Goal: Information Seeking & Learning: Compare options

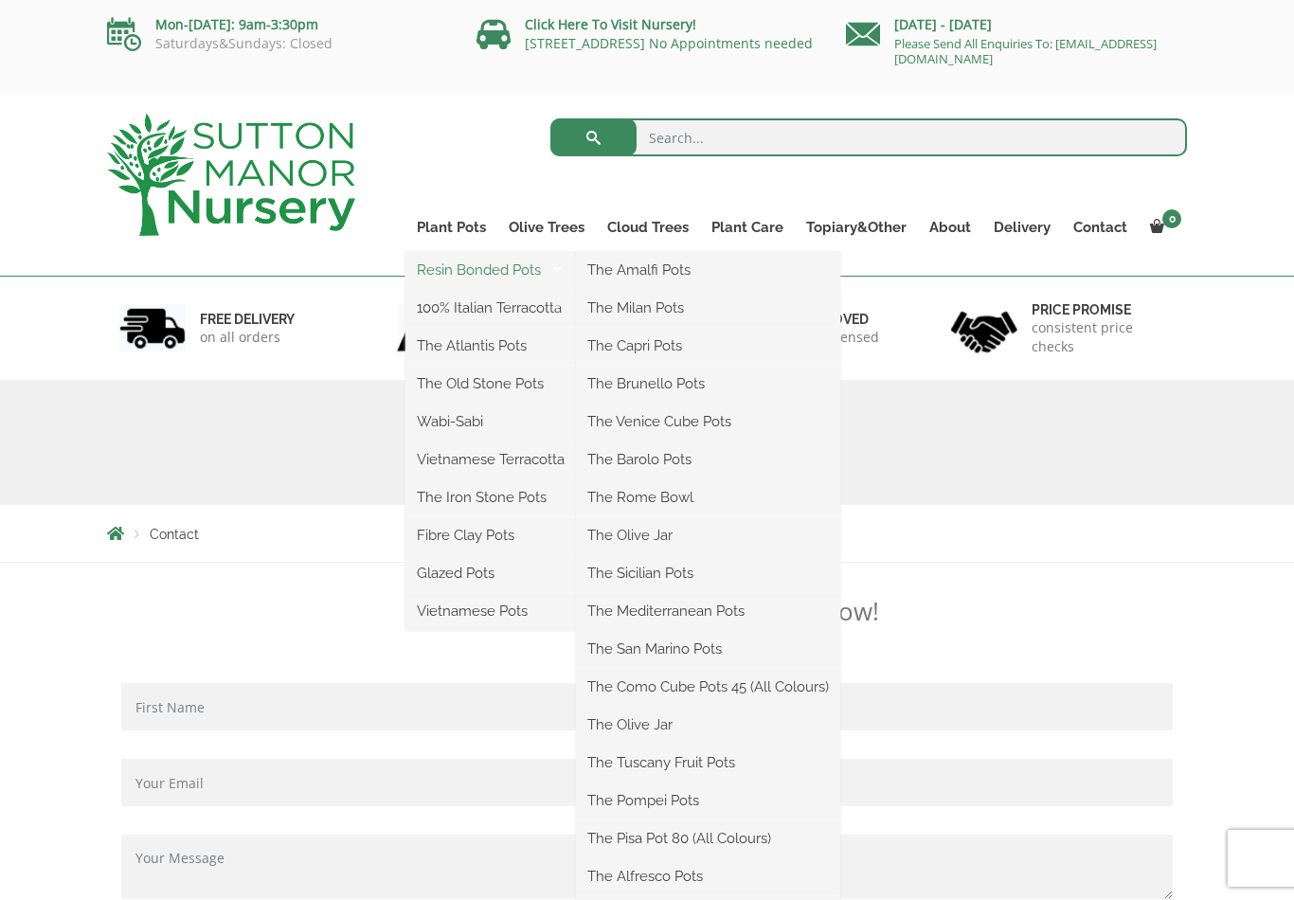
click at [472, 272] on link "Resin Bonded Pots" at bounding box center [490, 270] width 171 height 28
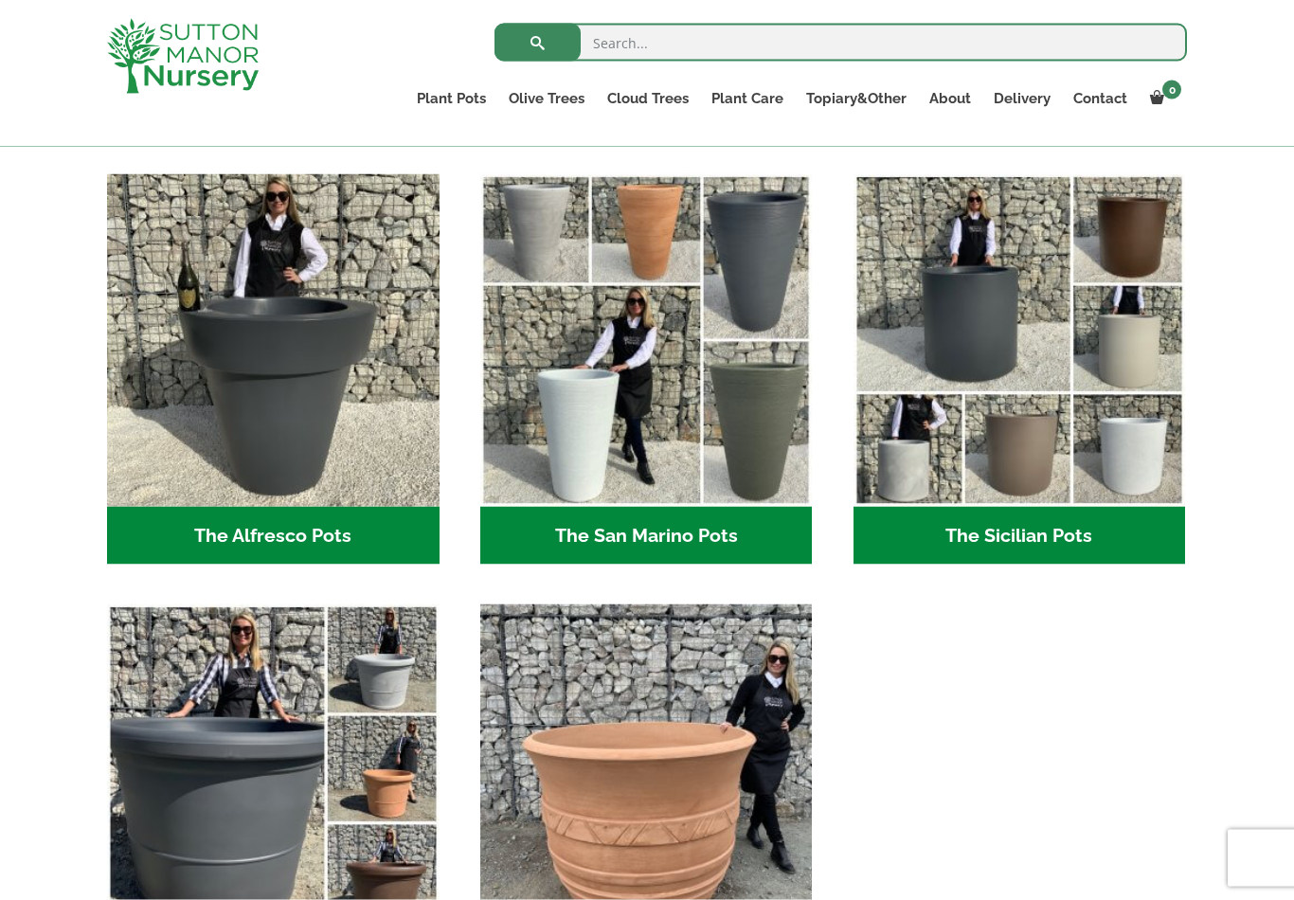
scroll to position [2214, 0]
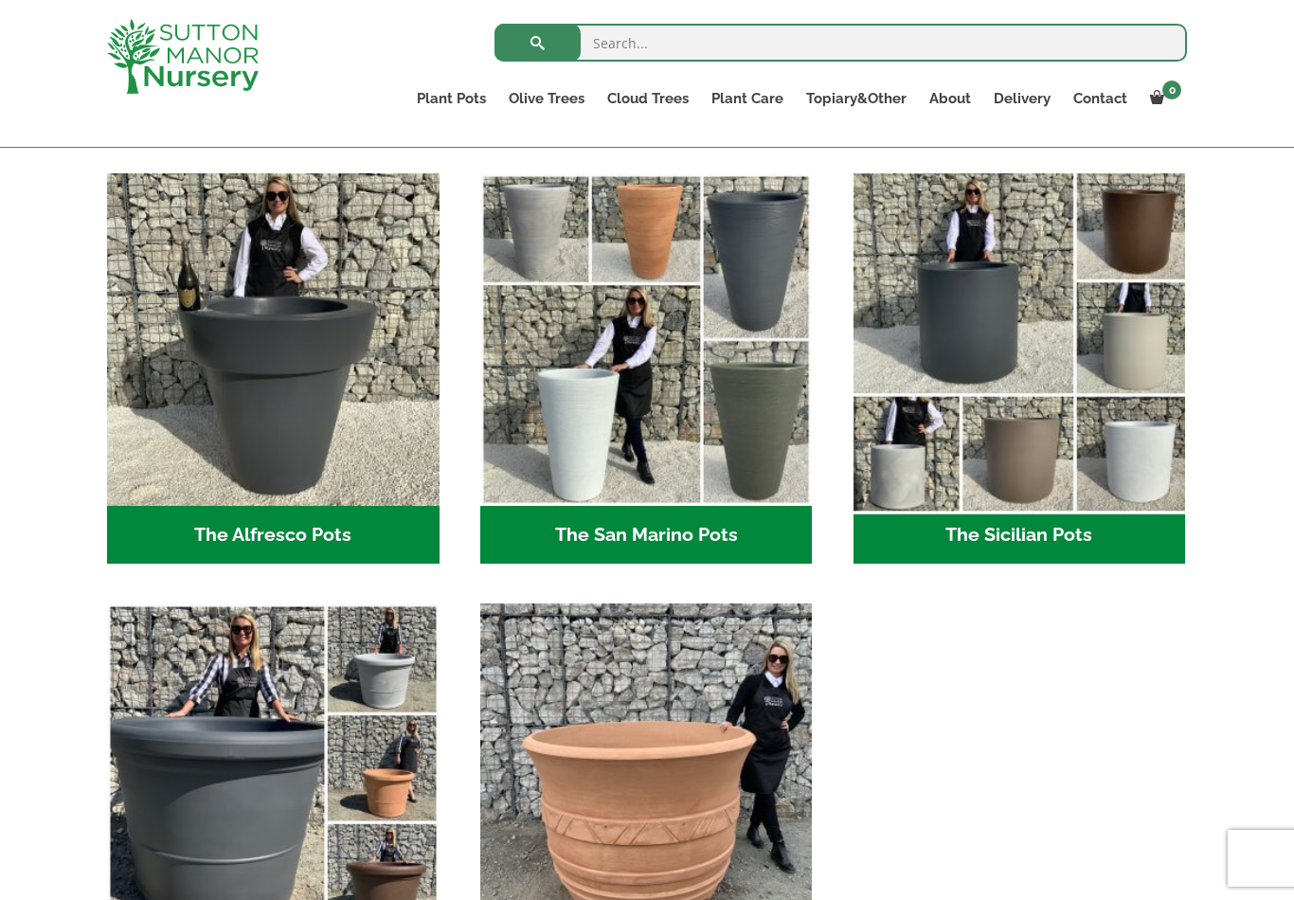
click at [1005, 393] on img "Visit product category The Sicilian Pots" at bounding box center [1019, 340] width 349 height 349
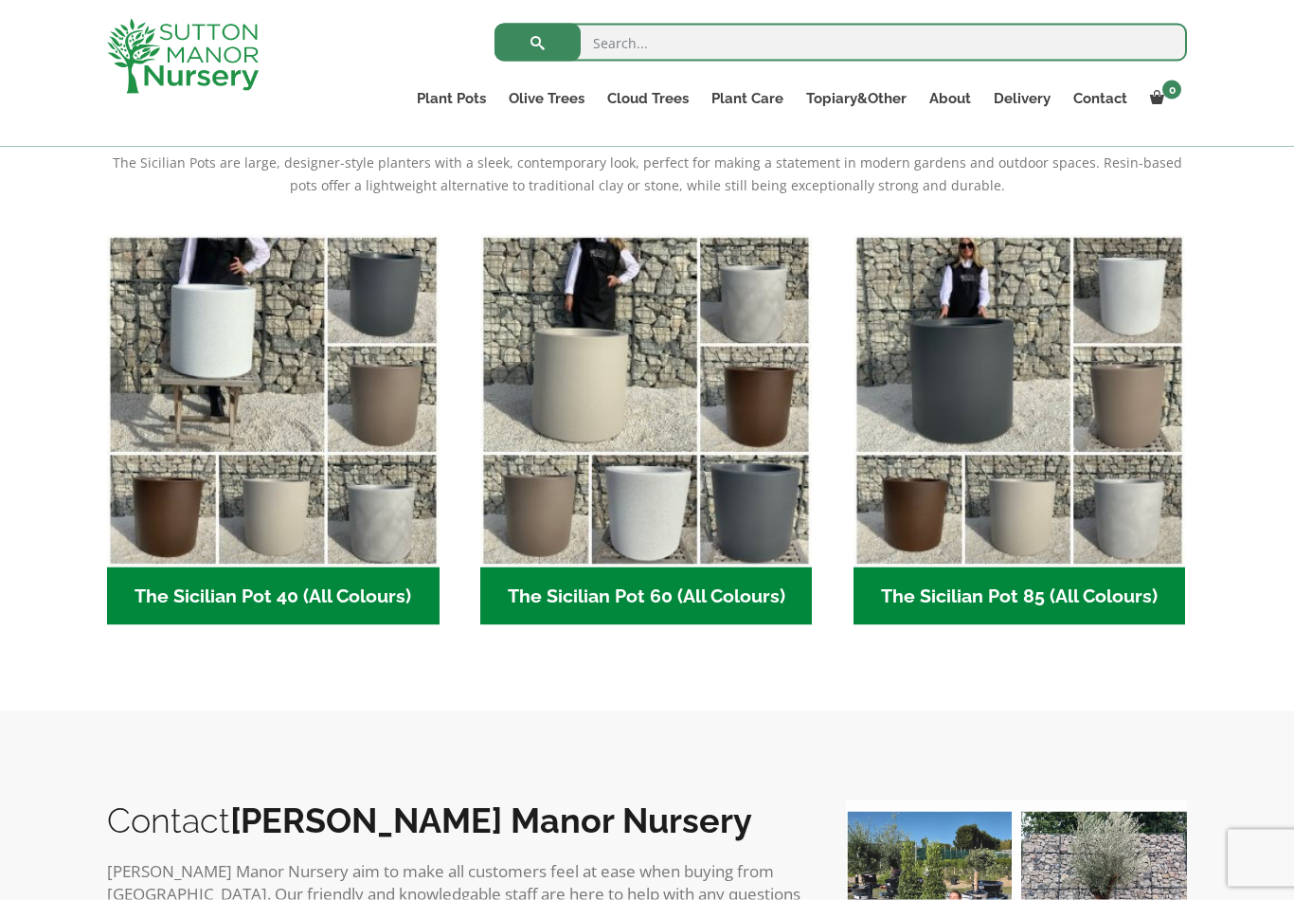
scroll to position [513, 0]
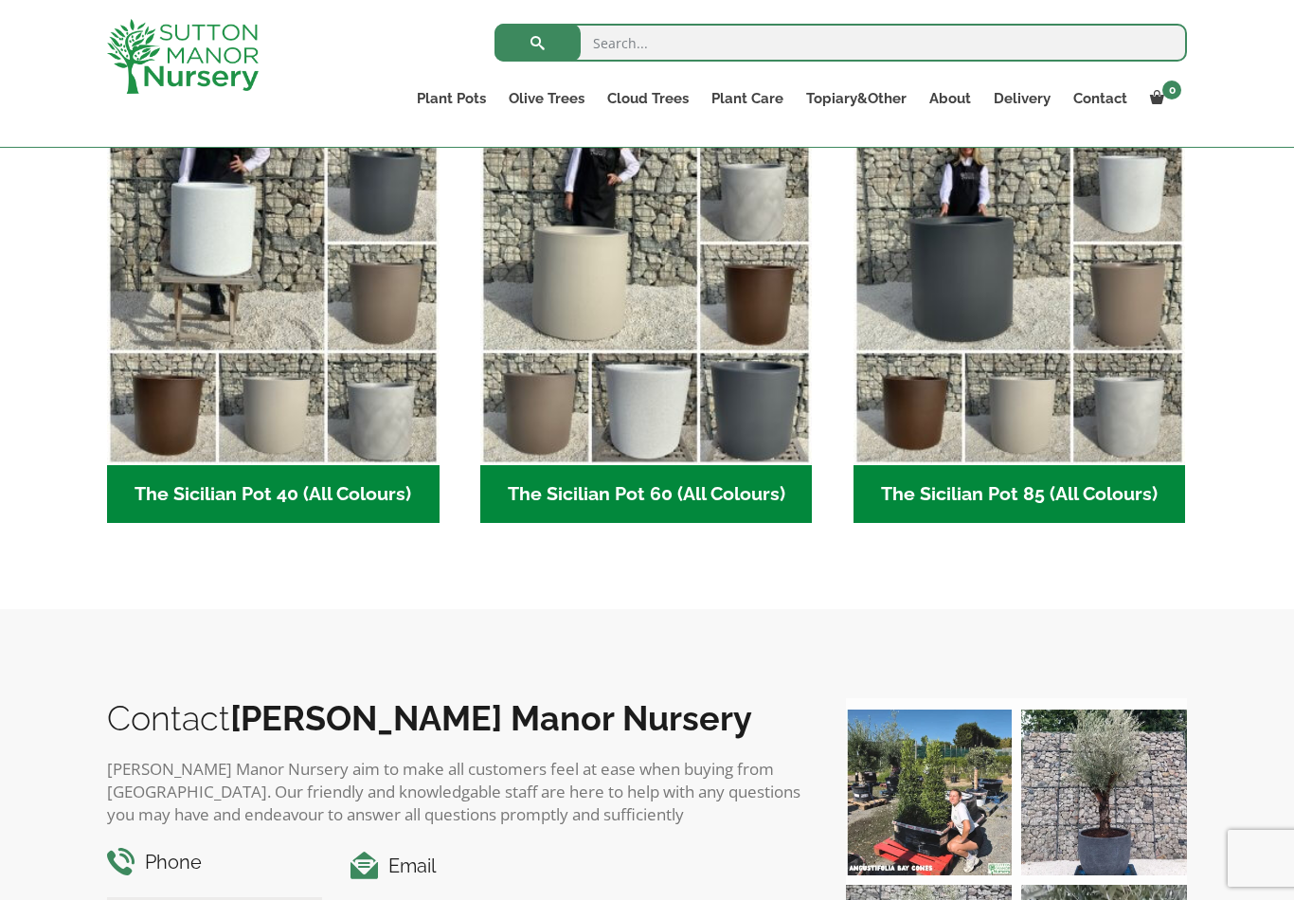
click at [1024, 488] on h2 "The Sicilian Pot 85 (All Colours) (6)" at bounding box center [1020, 494] width 333 height 59
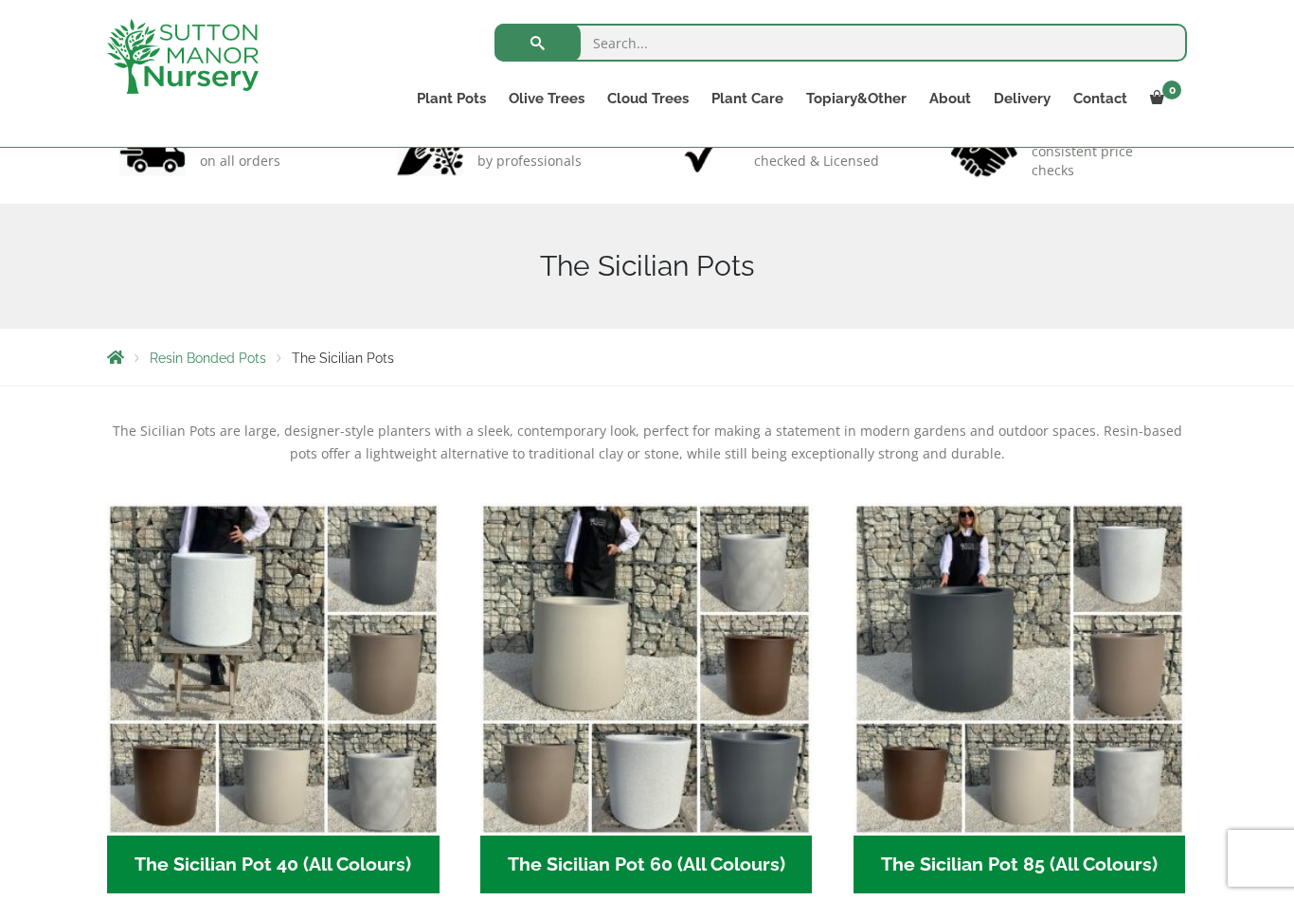
scroll to position [144, 0]
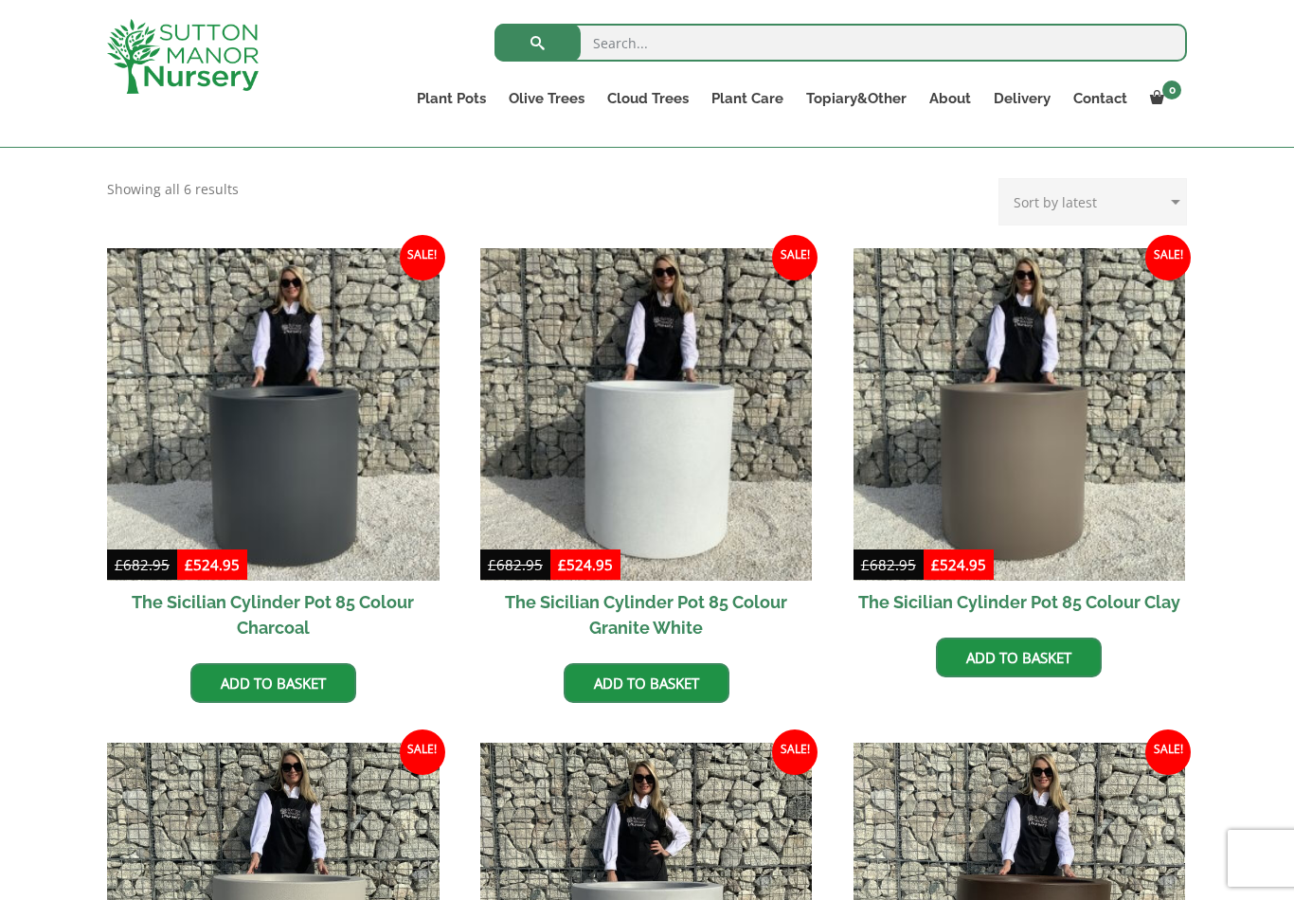
scroll to position [386, 0]
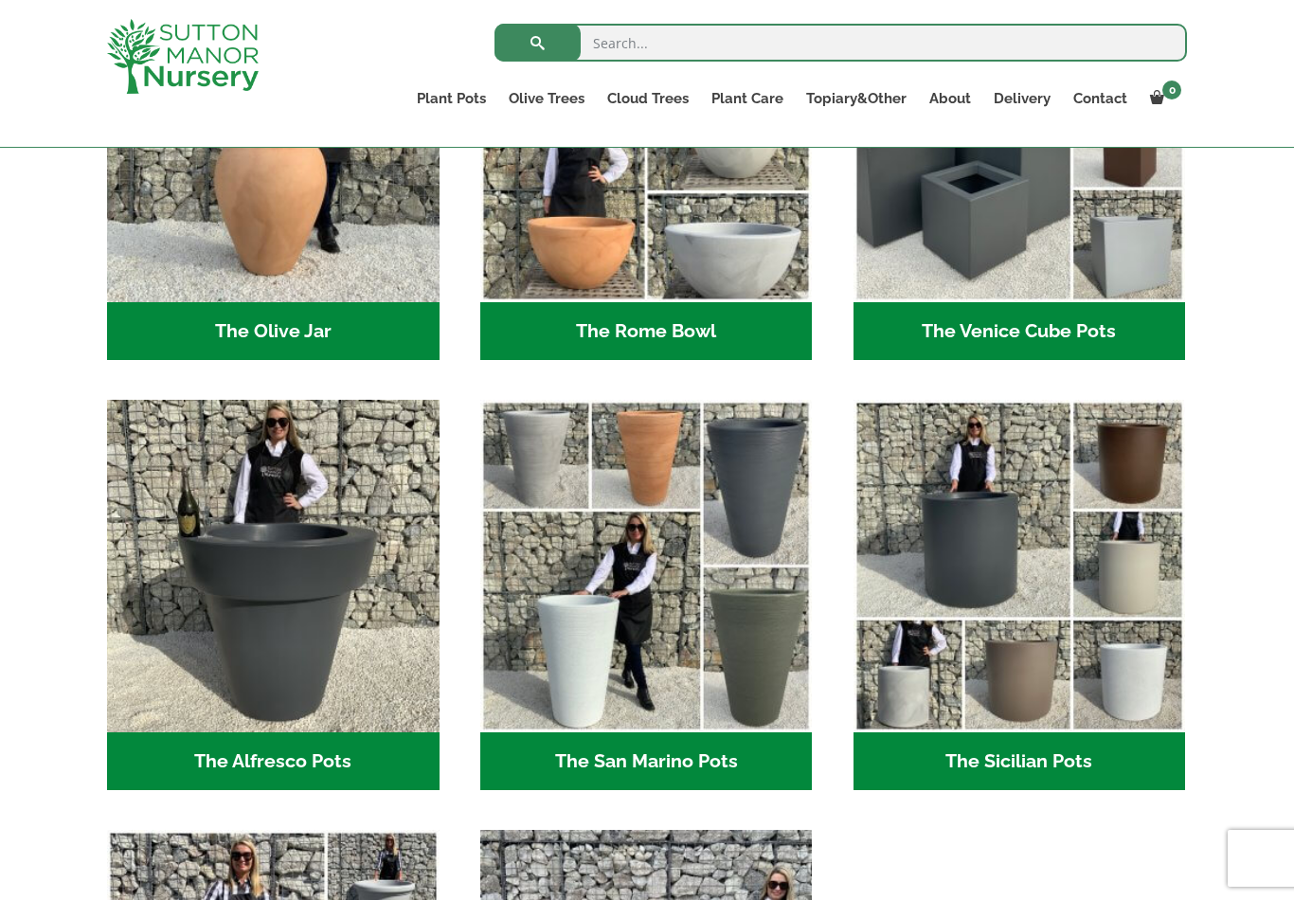
scroll to position [2017, 0]
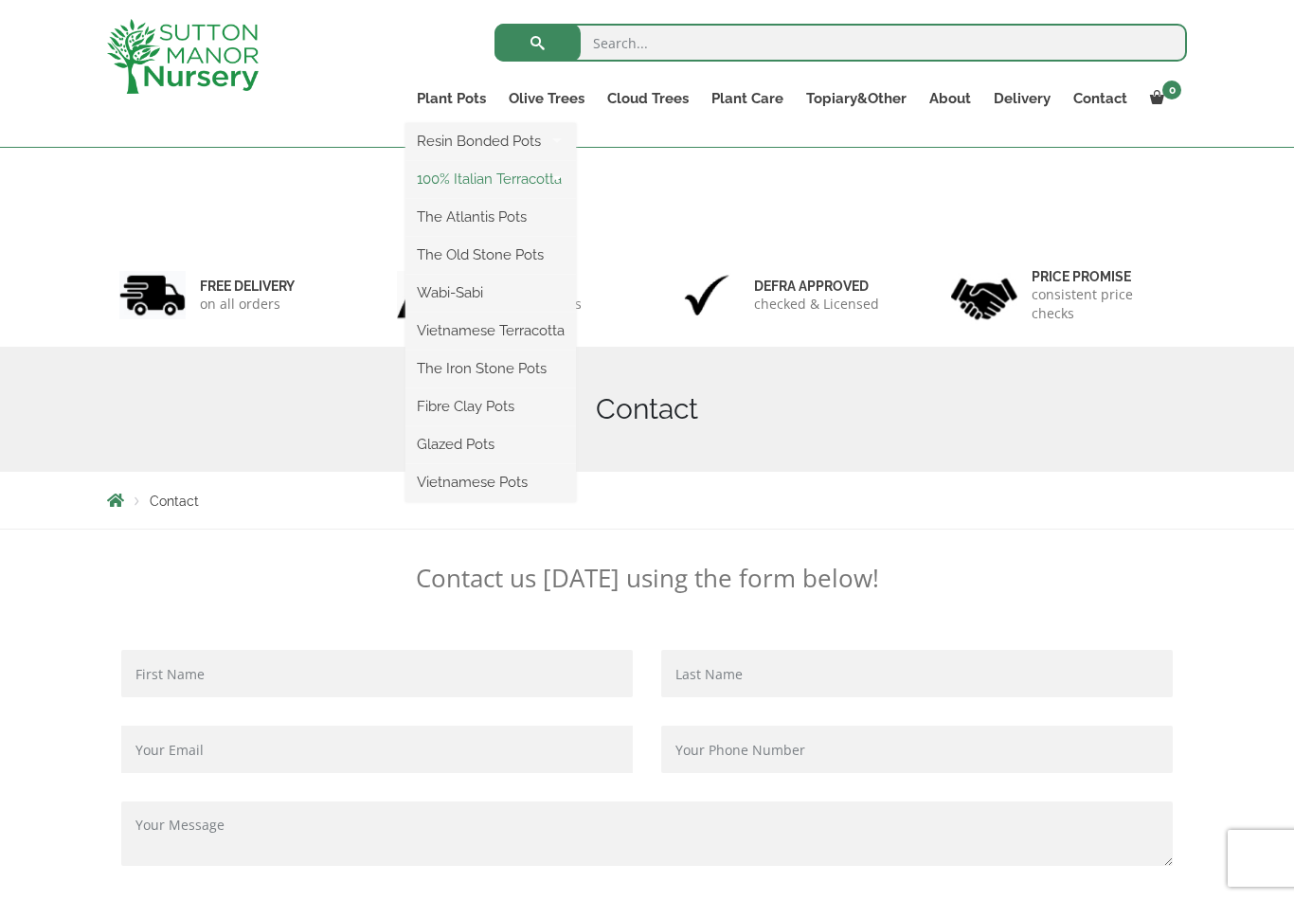
scroll to position [132, 0]
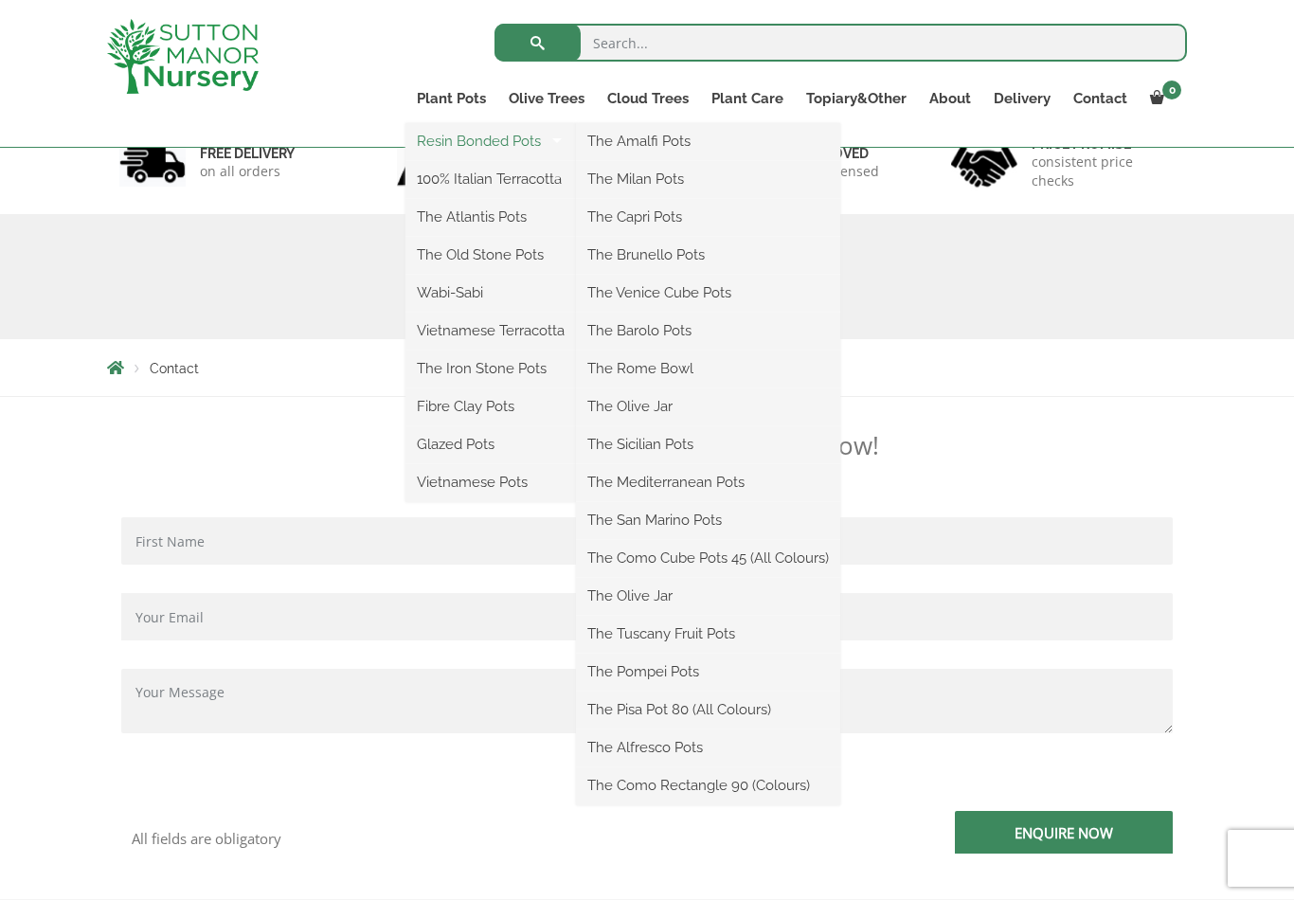
click at [544, 139] on link "Resin Bonded Pots" at bounding box center [490, 141] width 171 height 28
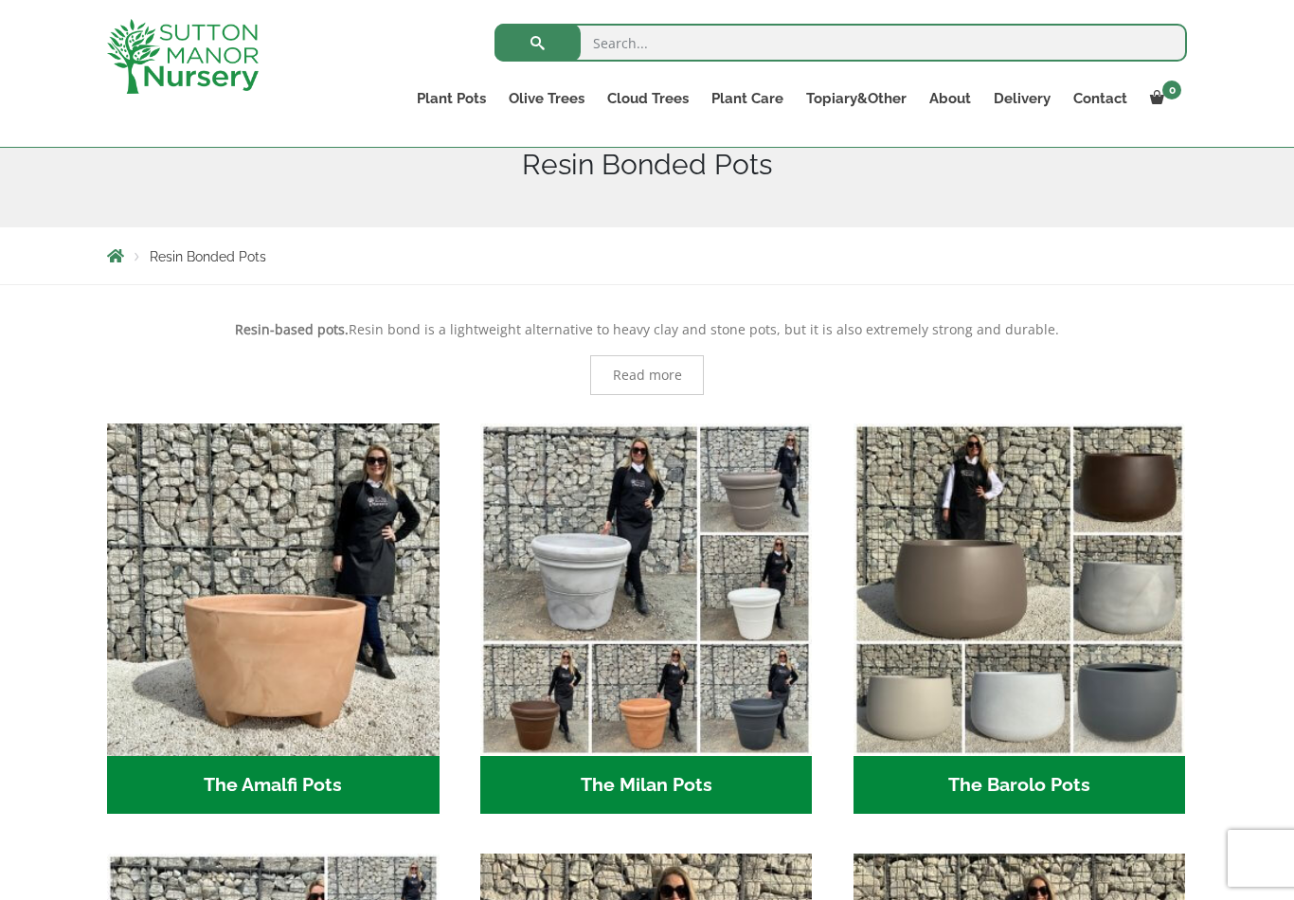
scroll to position [245, 0]
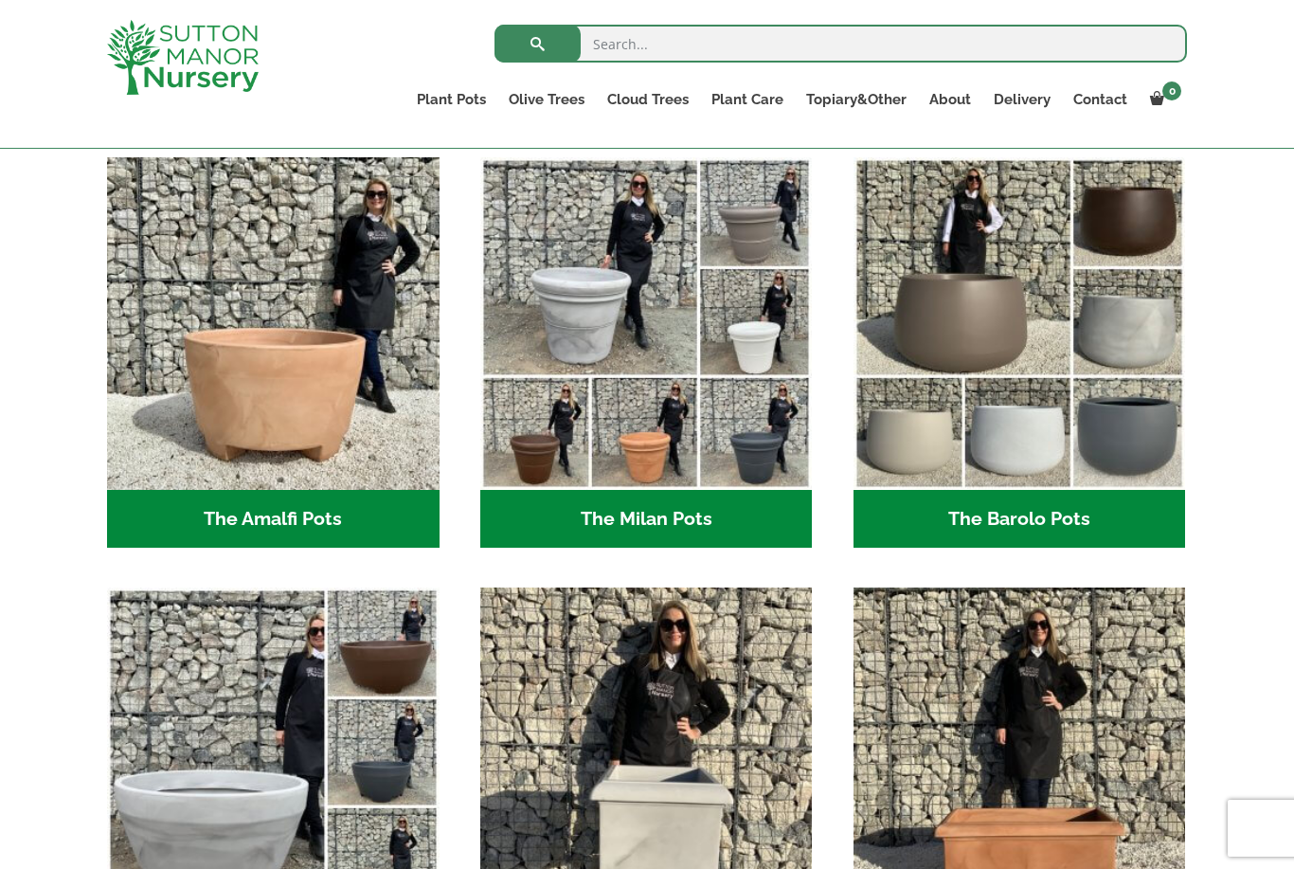
scroll to position [510, 0]
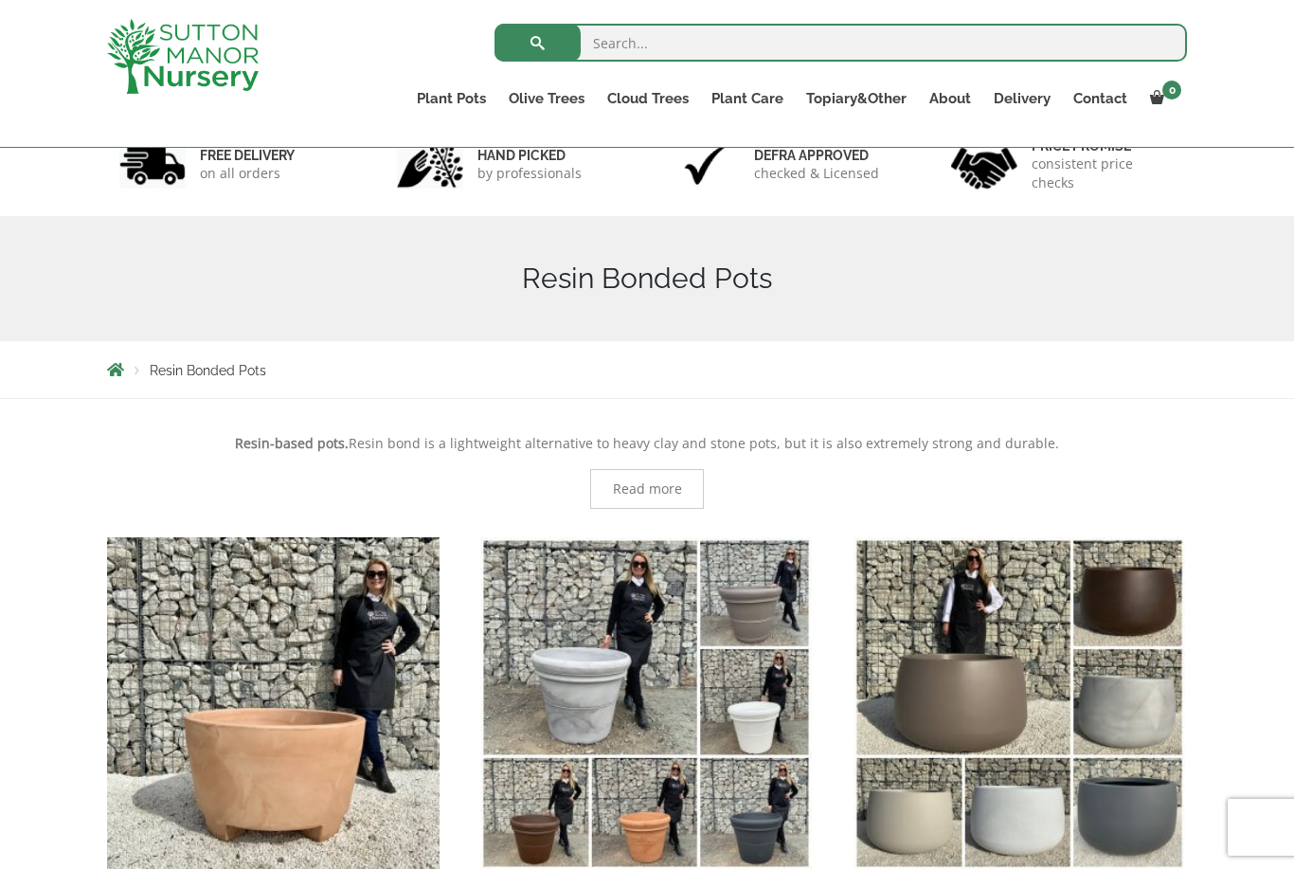
scroll to position [84, 0]
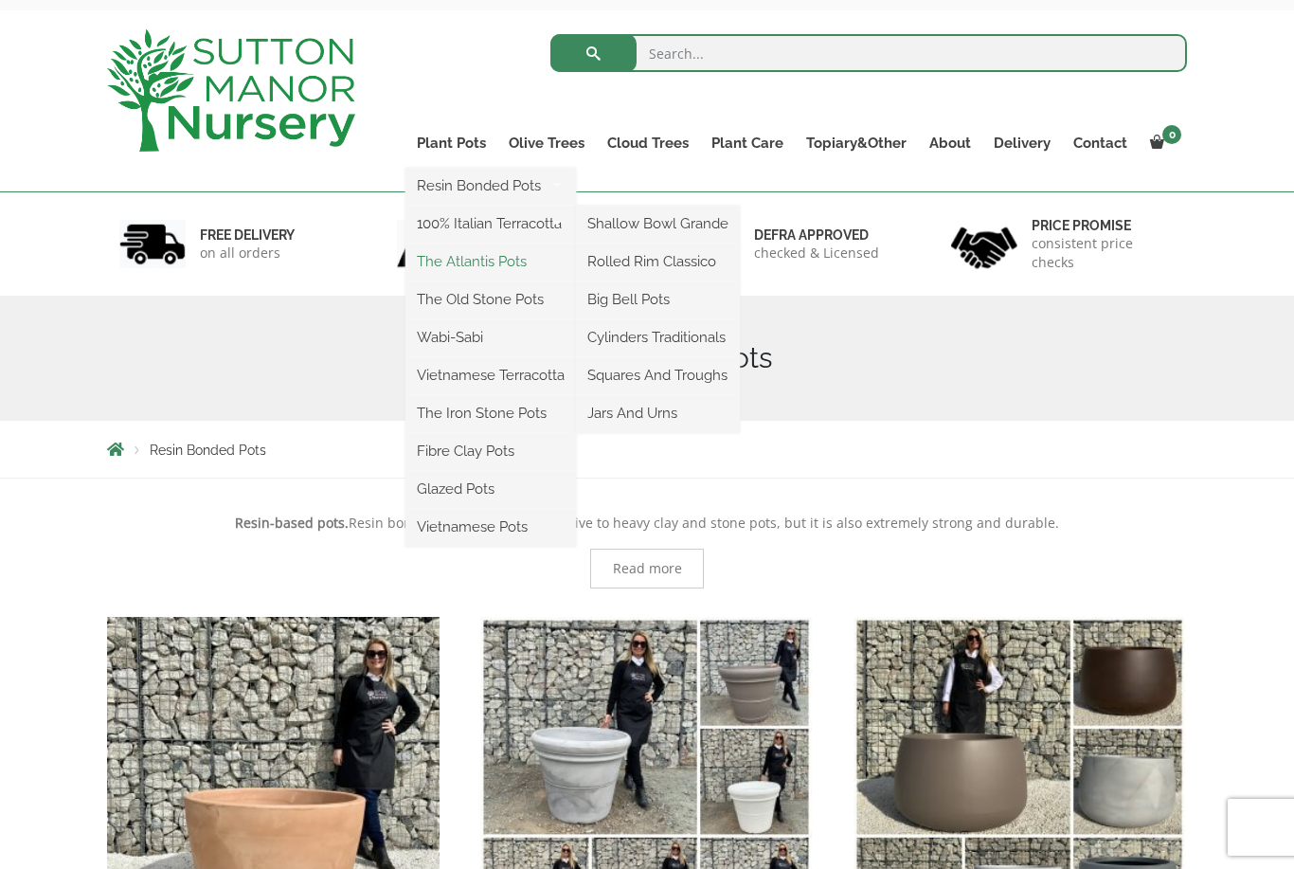
click at [513, 257] on link "The Atlantis Pots" at bounding box center [490, 261] width 171 height 28
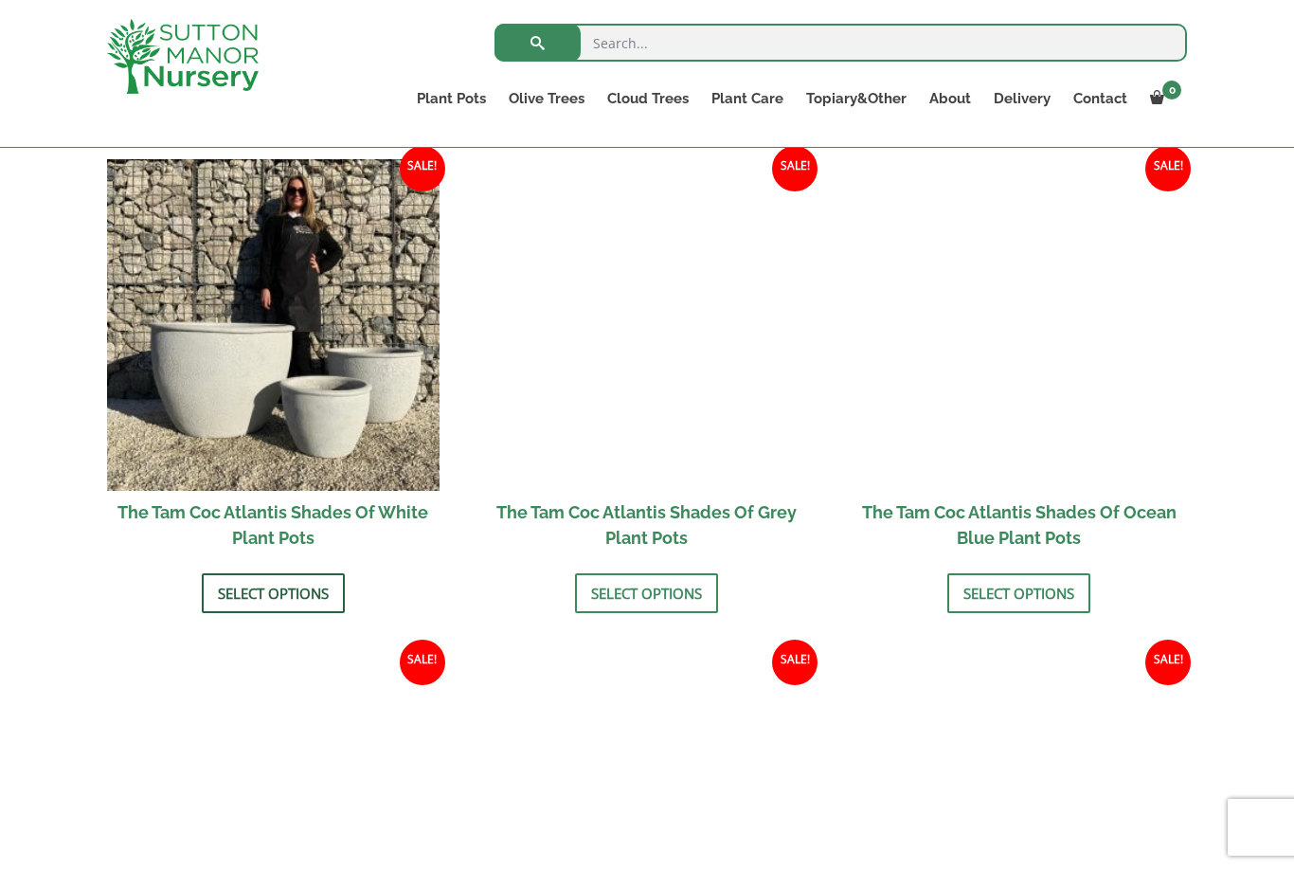
scroll to position [1303, 0]
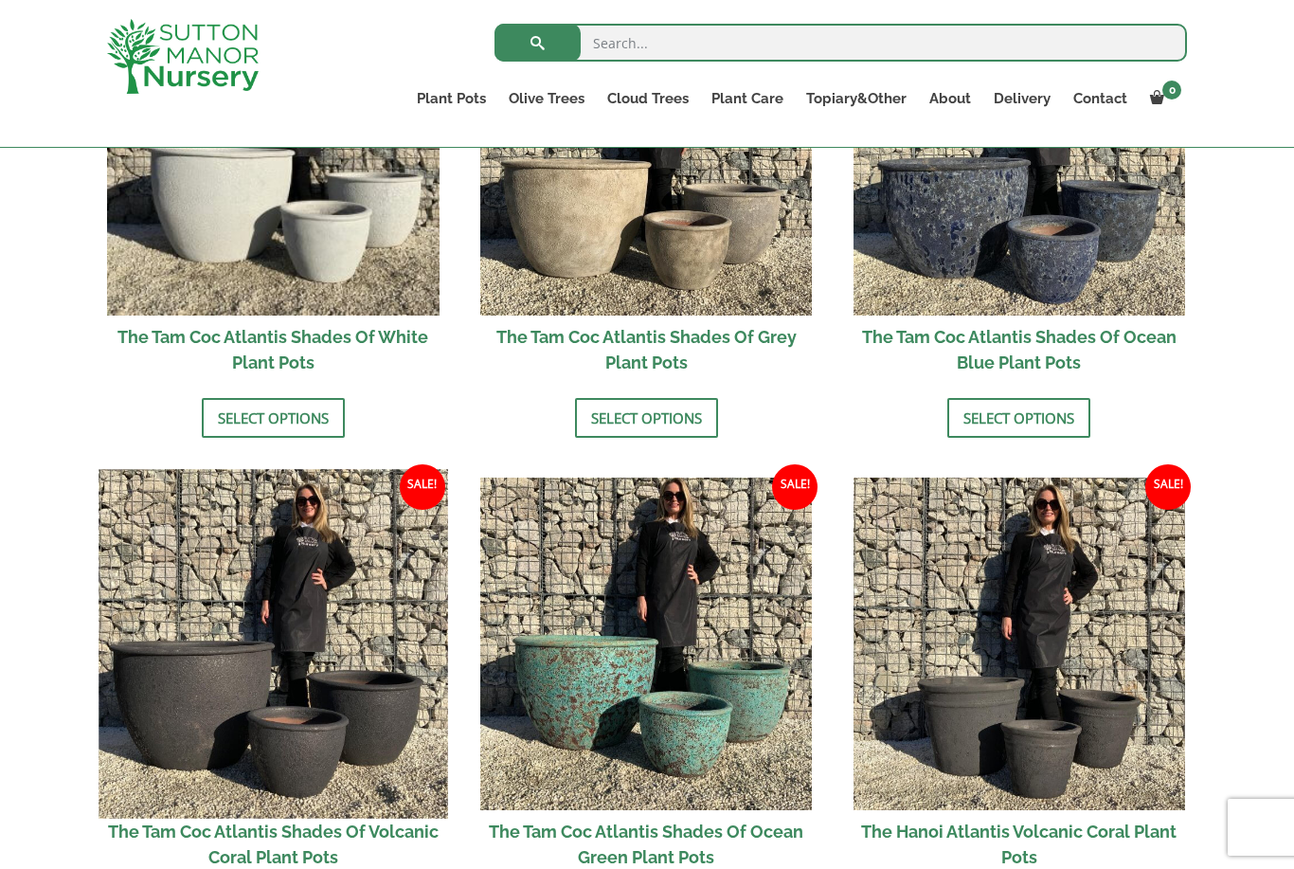
click at [321, 577] on img at bounding box center [273, 643] width 349 height 349
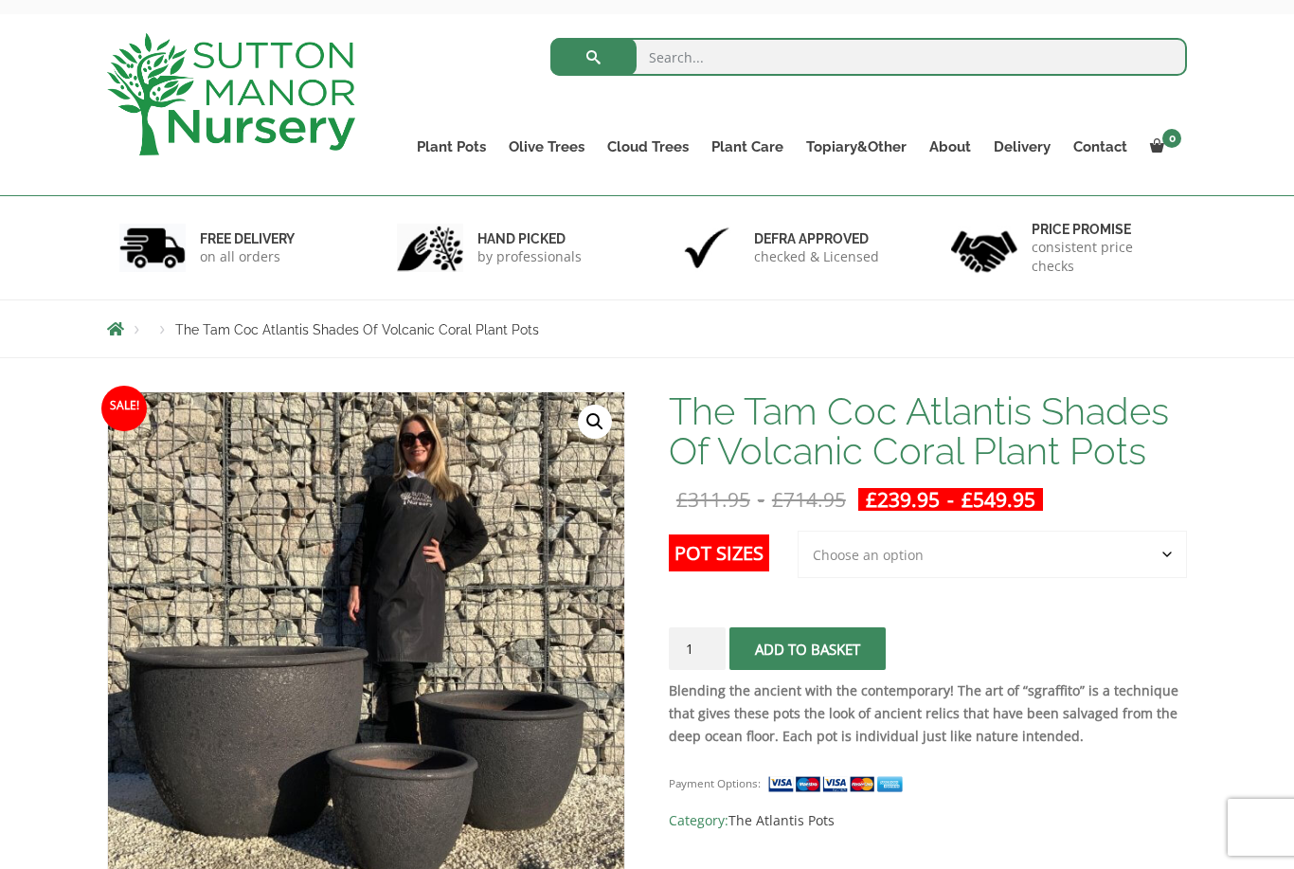
scroll to position [84, 0]
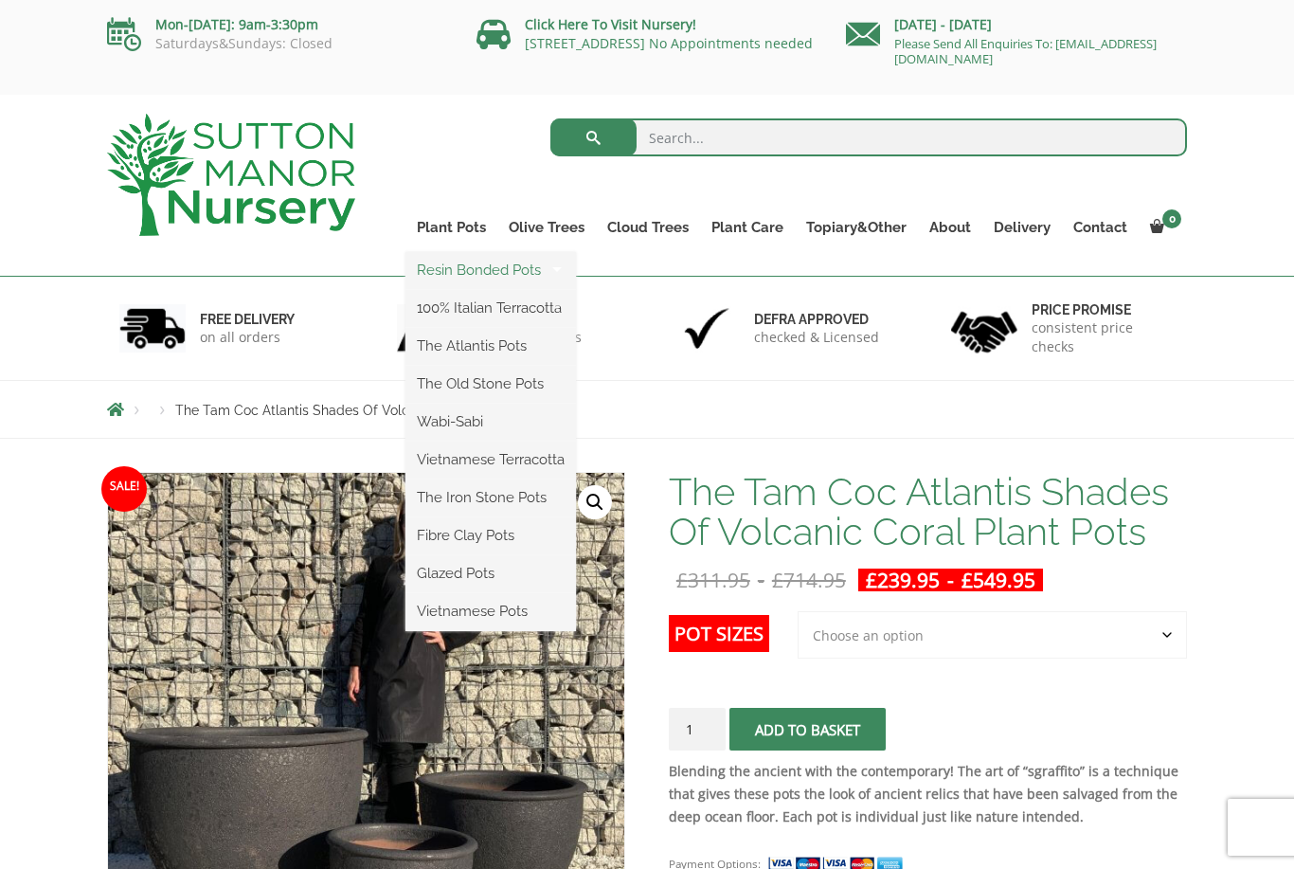
scroll to position [11, 0]
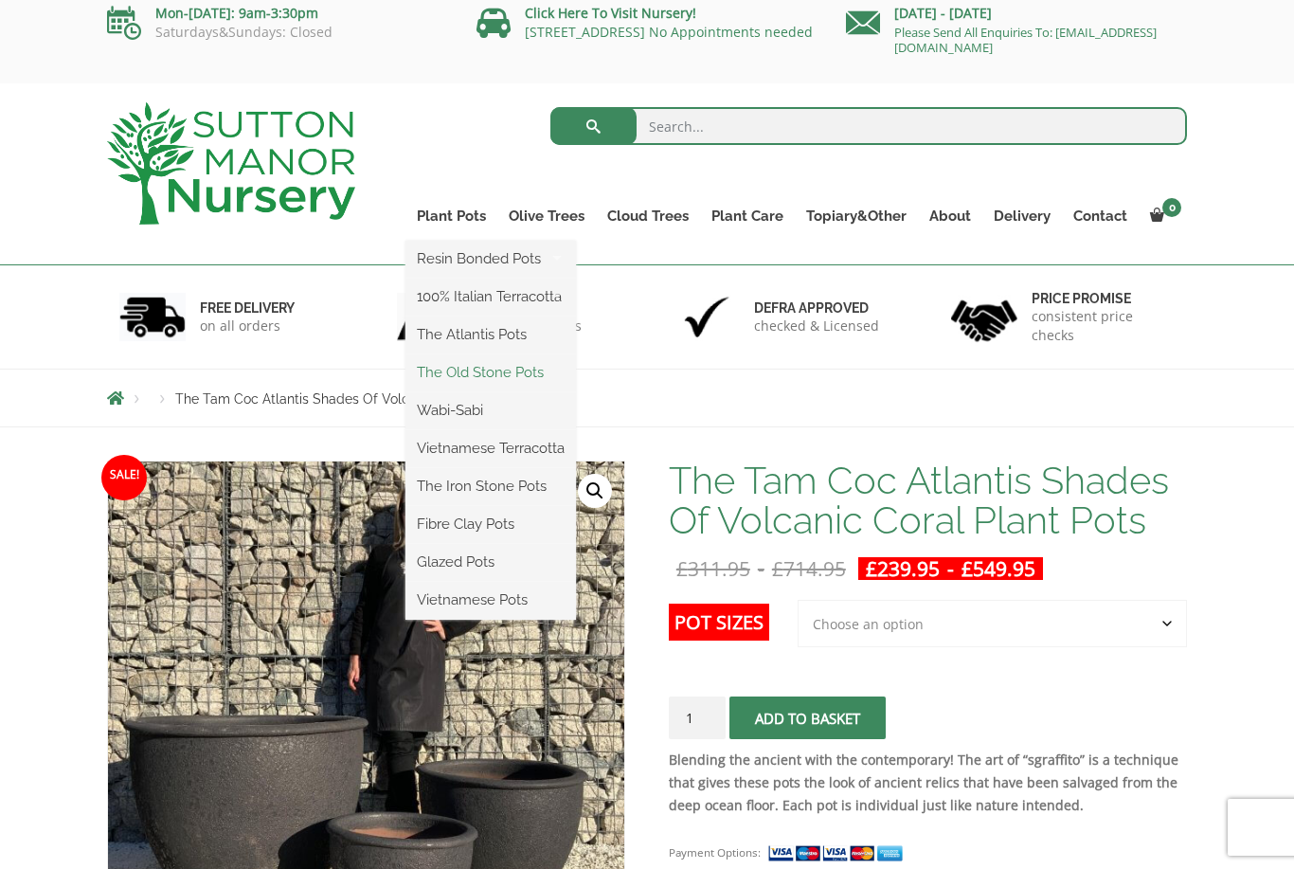
click at [494, 374] on link "The Old Stone Pots" at bounding box center [490, 372] width 171 height 28
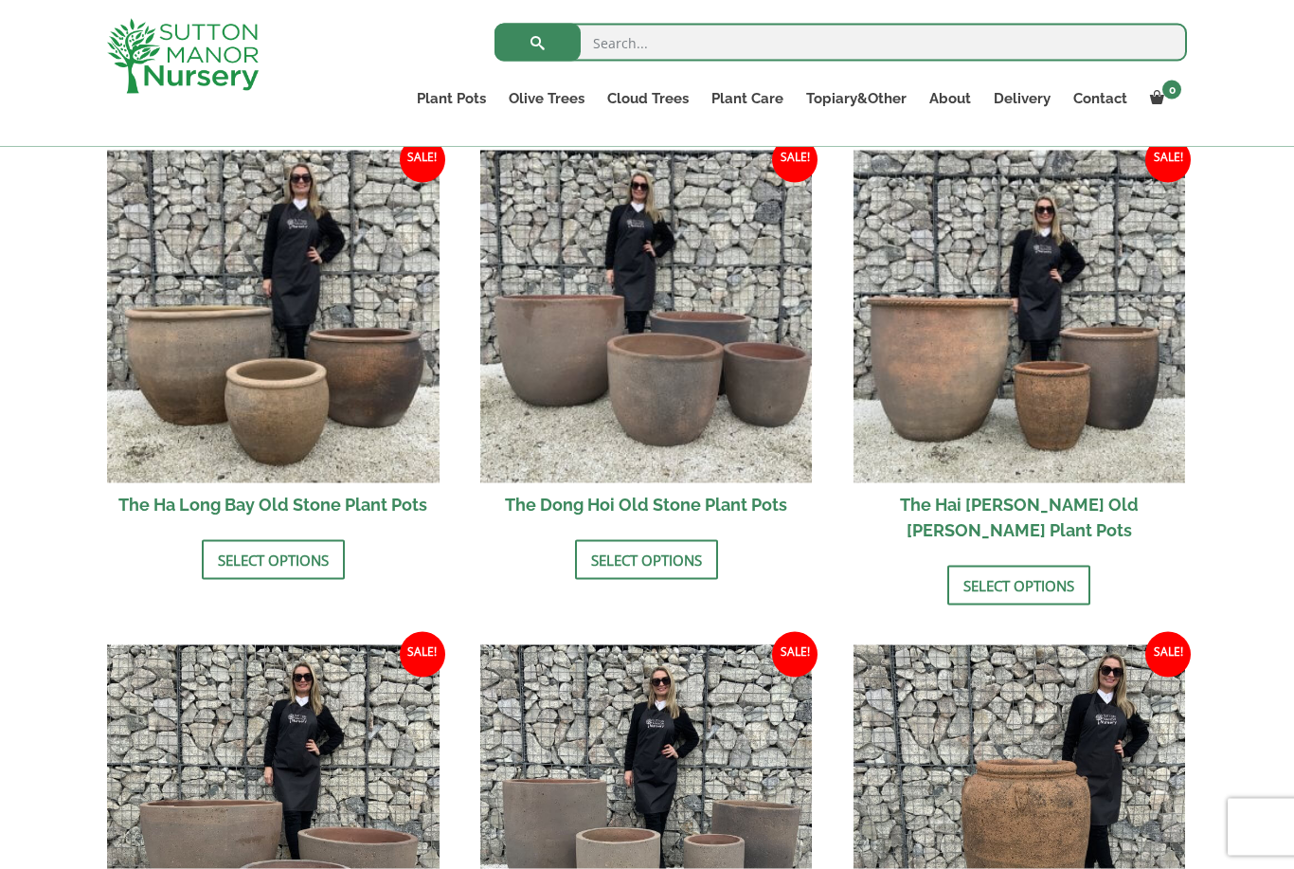
scroll to position [665, 0]
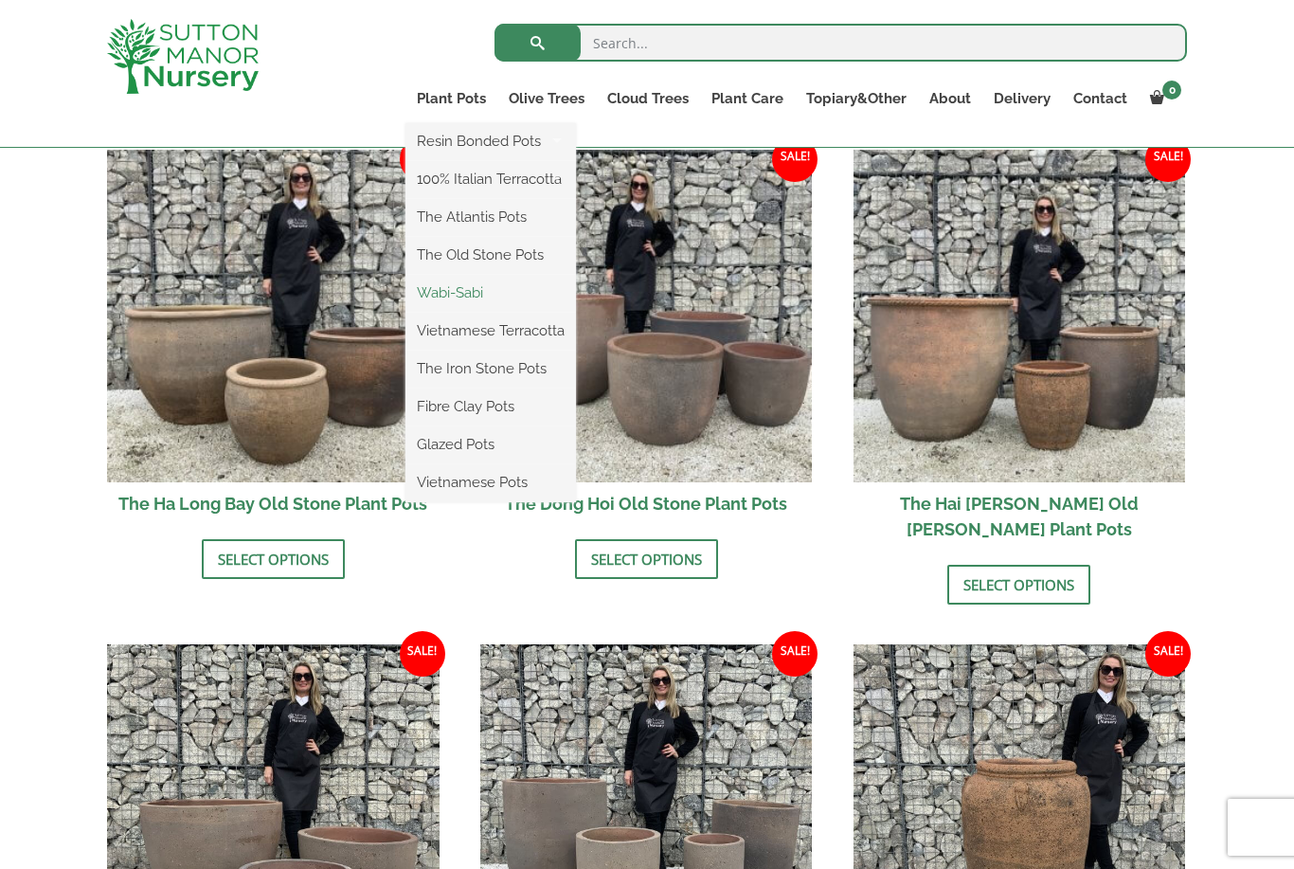
click at [477, 287] on link "Wabi-Sabi" at bounding box center [490, 293] width 171 height 28
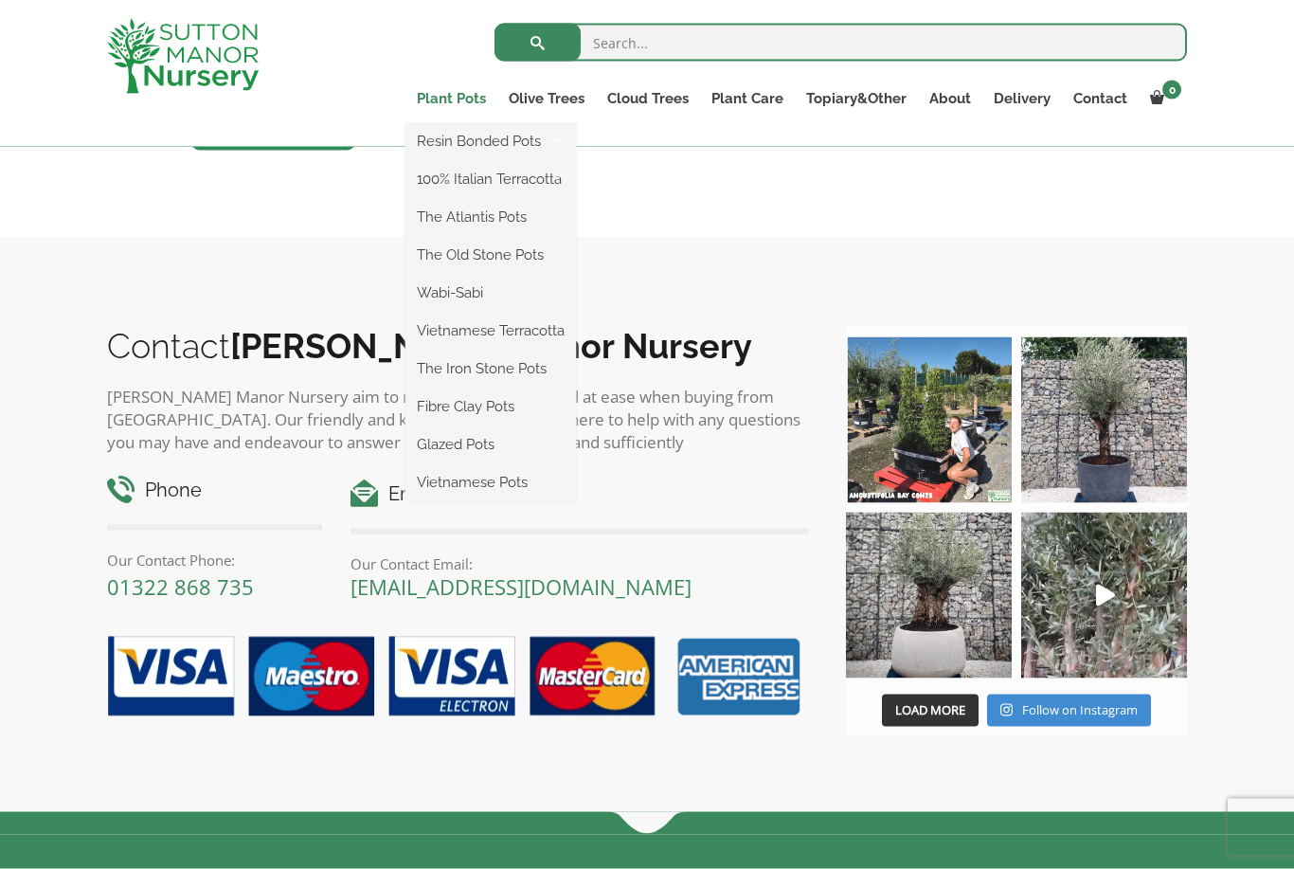
scroll to position [2880, 0]
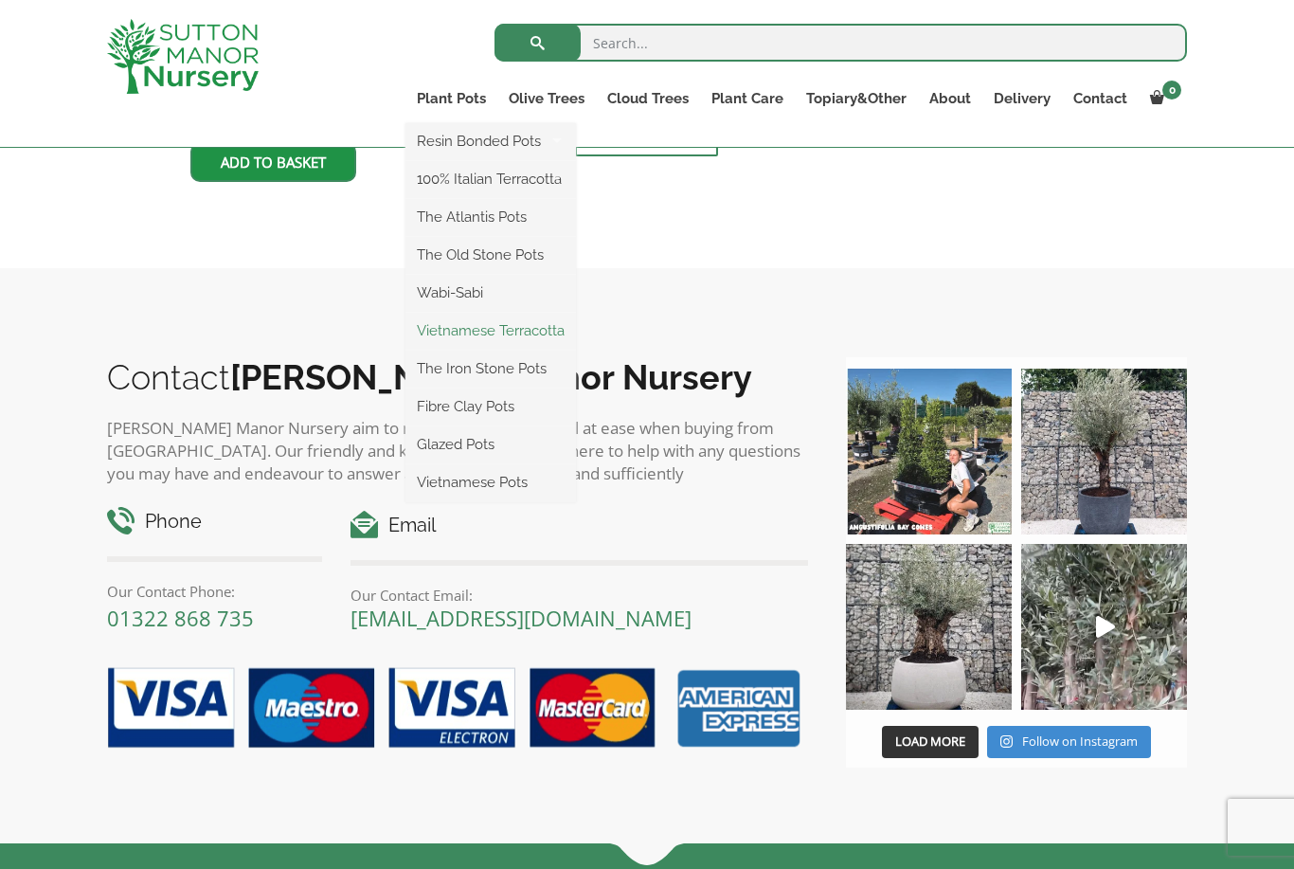
click at [489, 329] on link "Vietnamese Terracotta" at bounding box center [490, 330] width 171 height 28
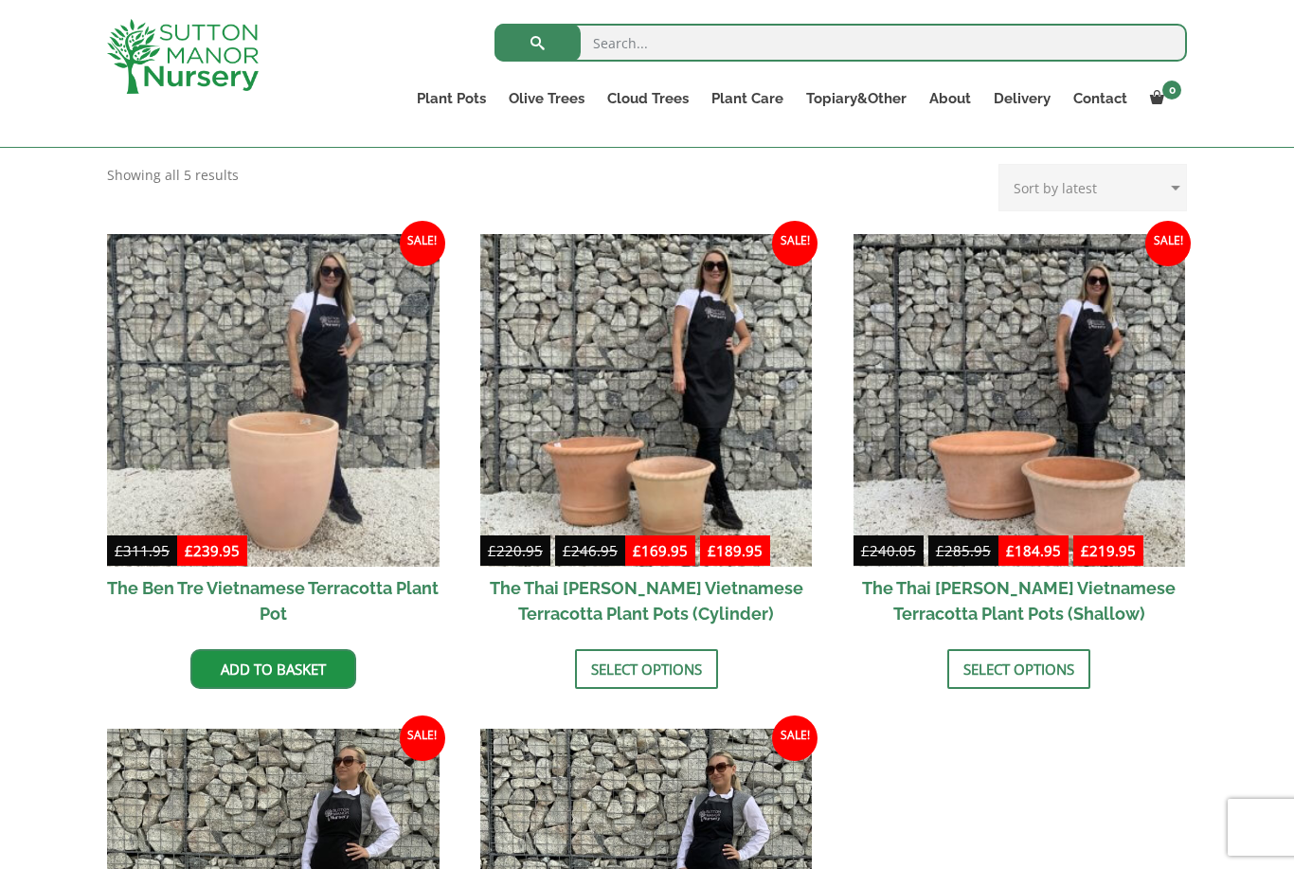
scroll to position [588, 0]
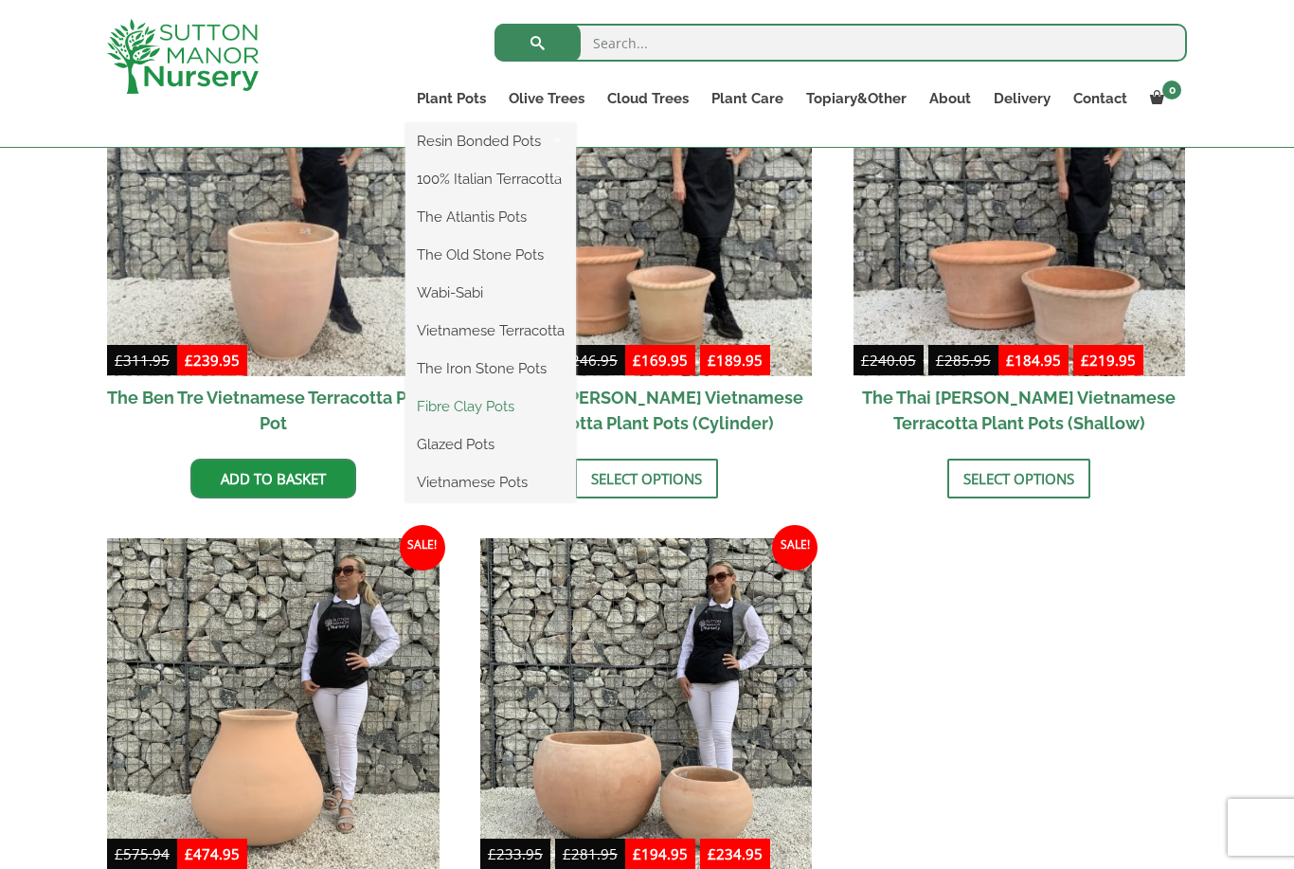
click at [490, 399] on link "Fibre Clay Pots" at bounding box center [490, 406] width 171 height 28
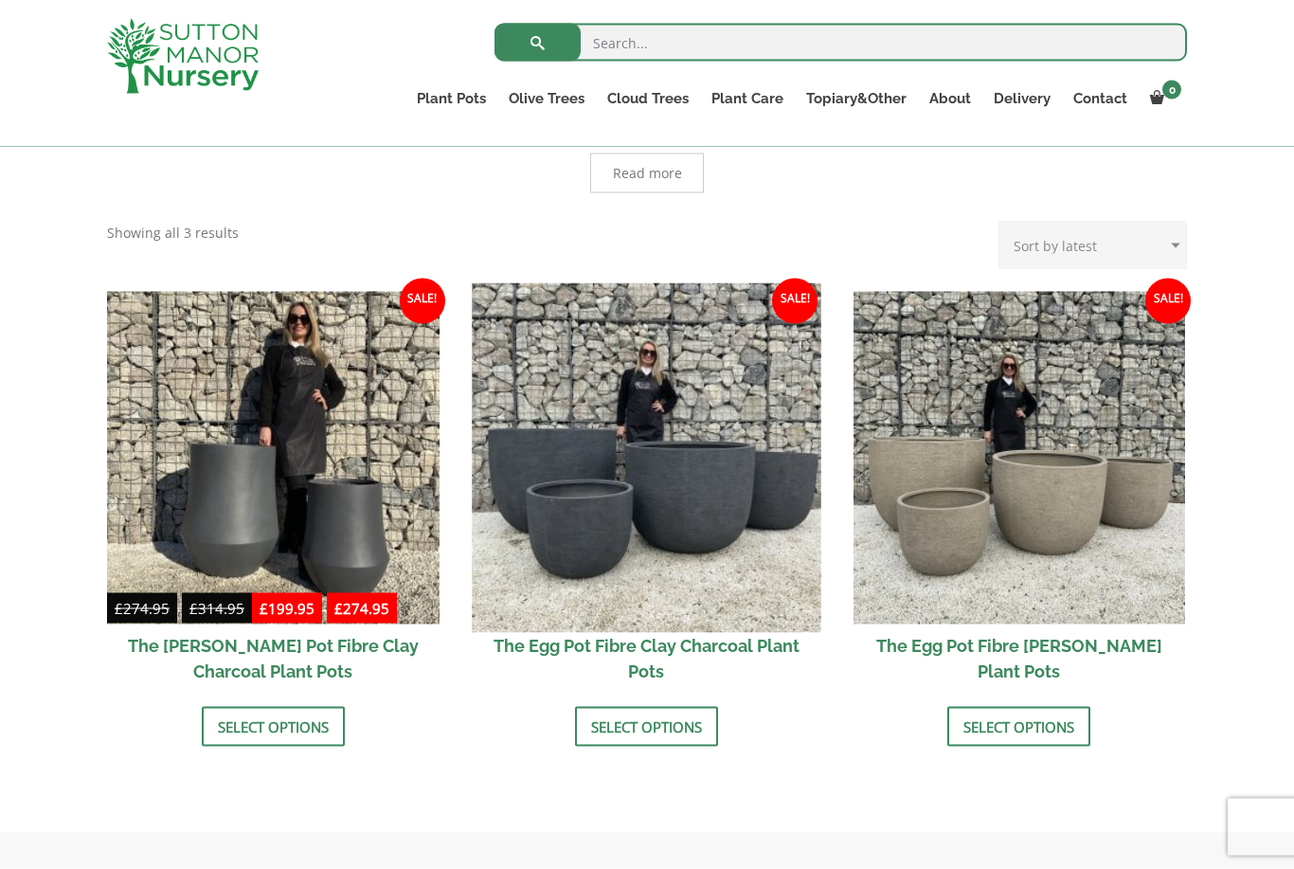
scroll to position [469, 0]
click at [660, 449] on img at bounding box center [646, 456] width 349 height 349
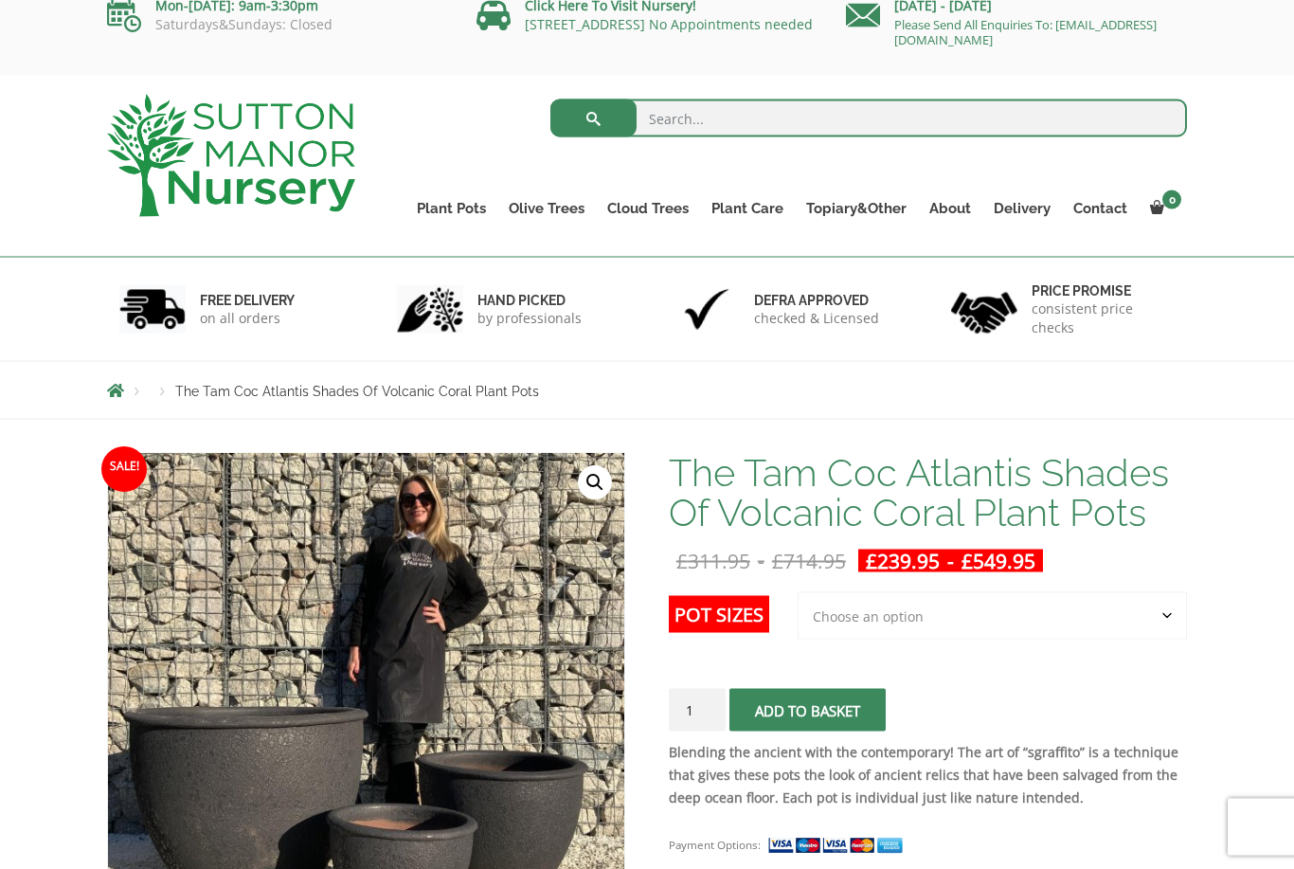
scroll to position [20, 0]
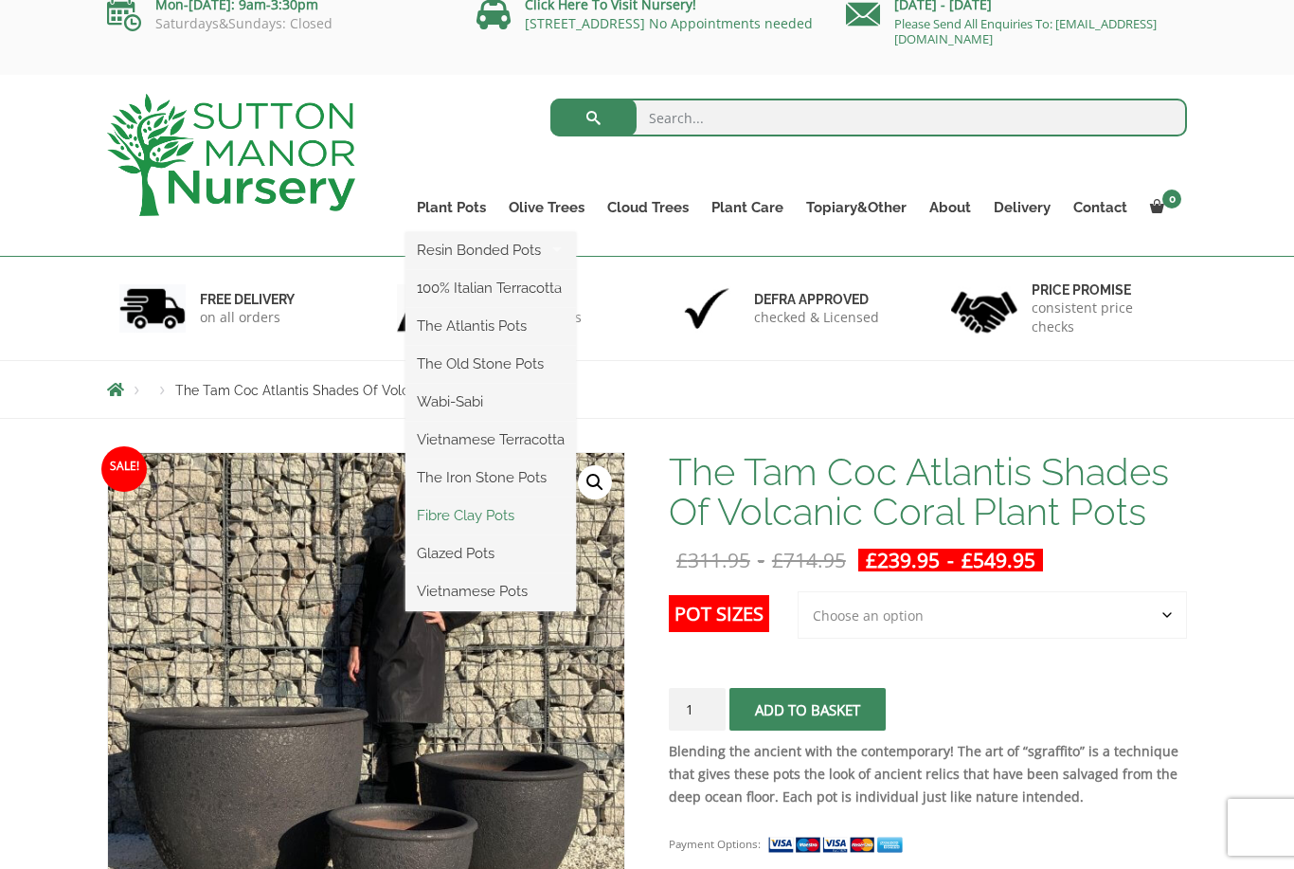
click at [481, 518] on link "Fibre Clay Pots" at bounding box center [490, 515] width 171 height 28
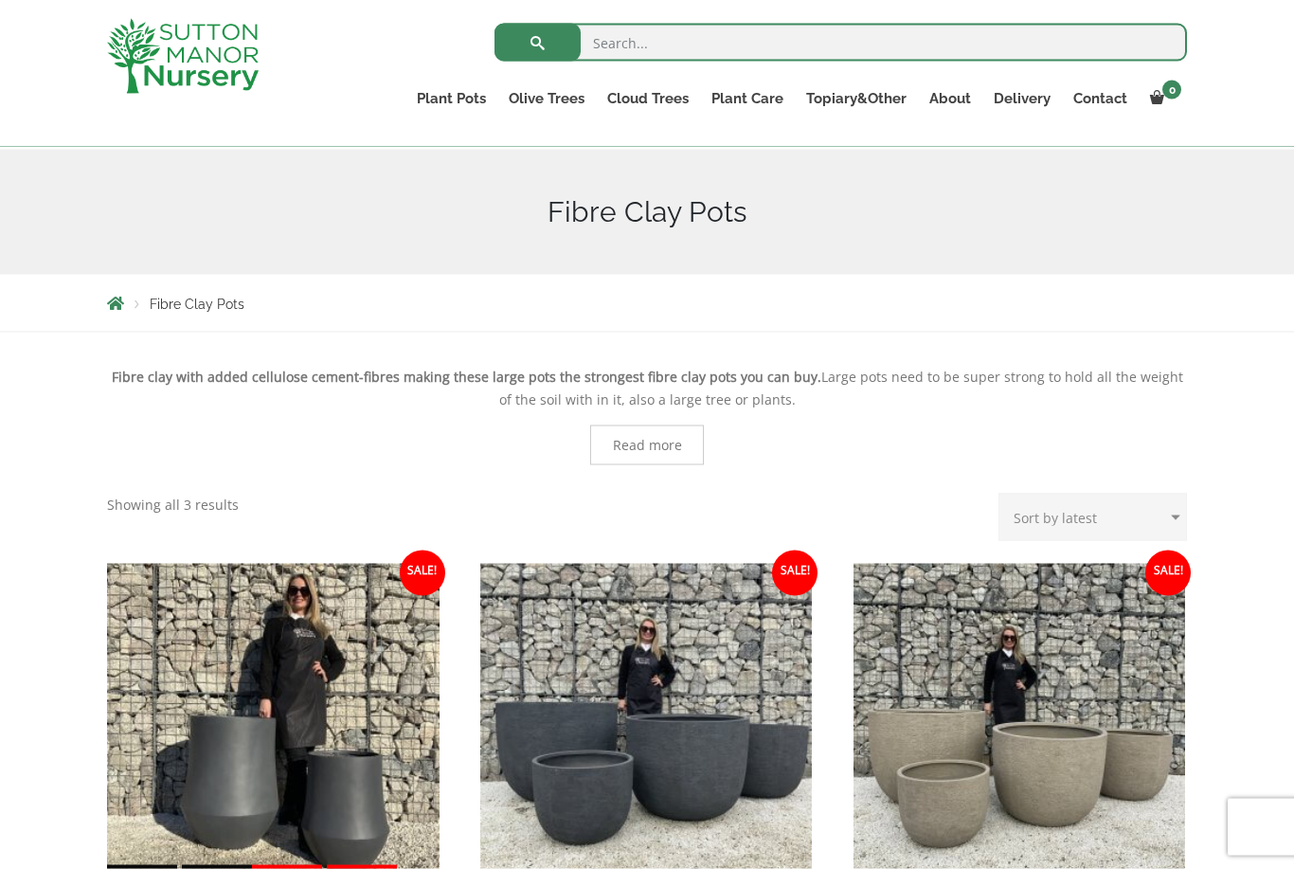
scroll to position [194, 0]
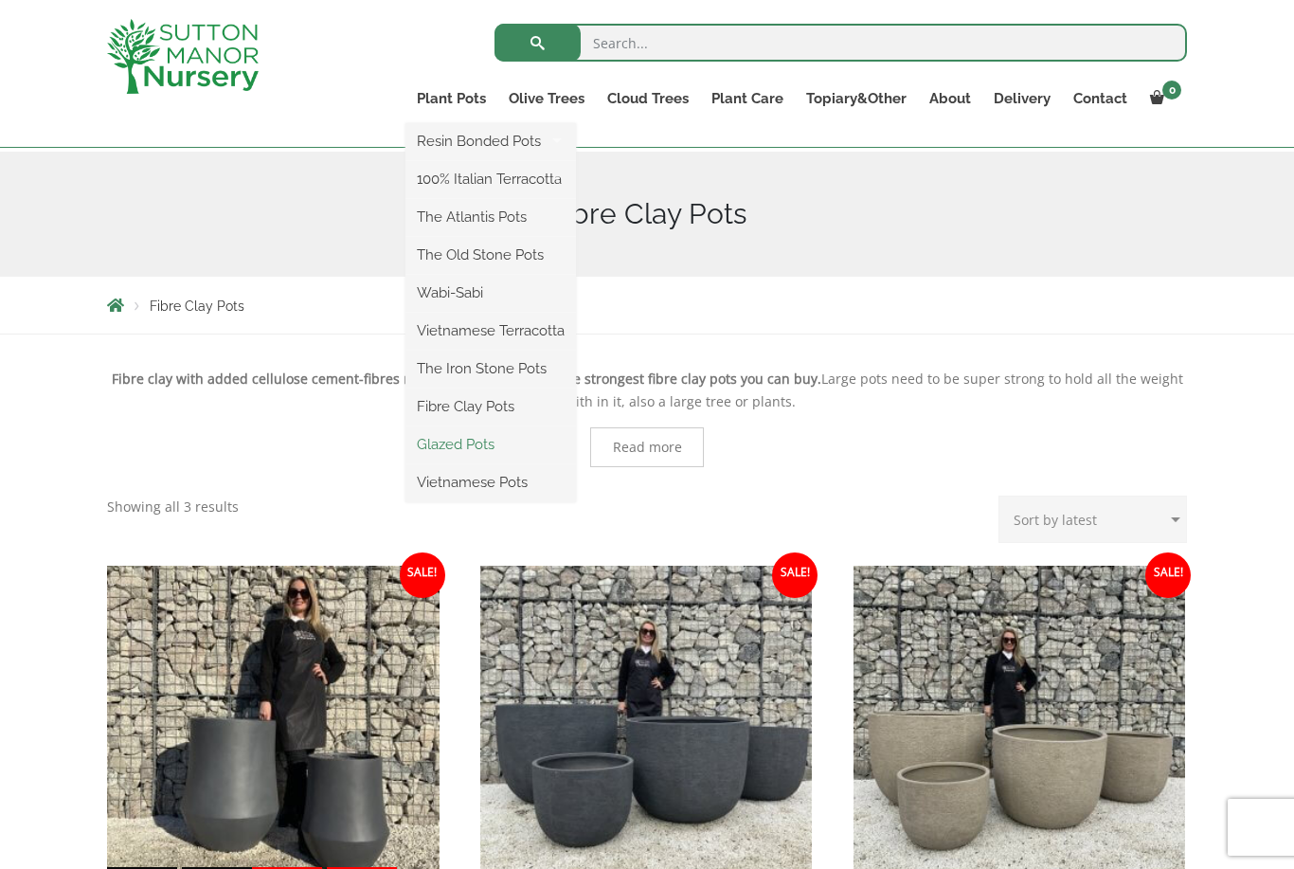
click at [492, 436] on link "Glazed Pots" at bounding box center [490, 444] width 171 height 28
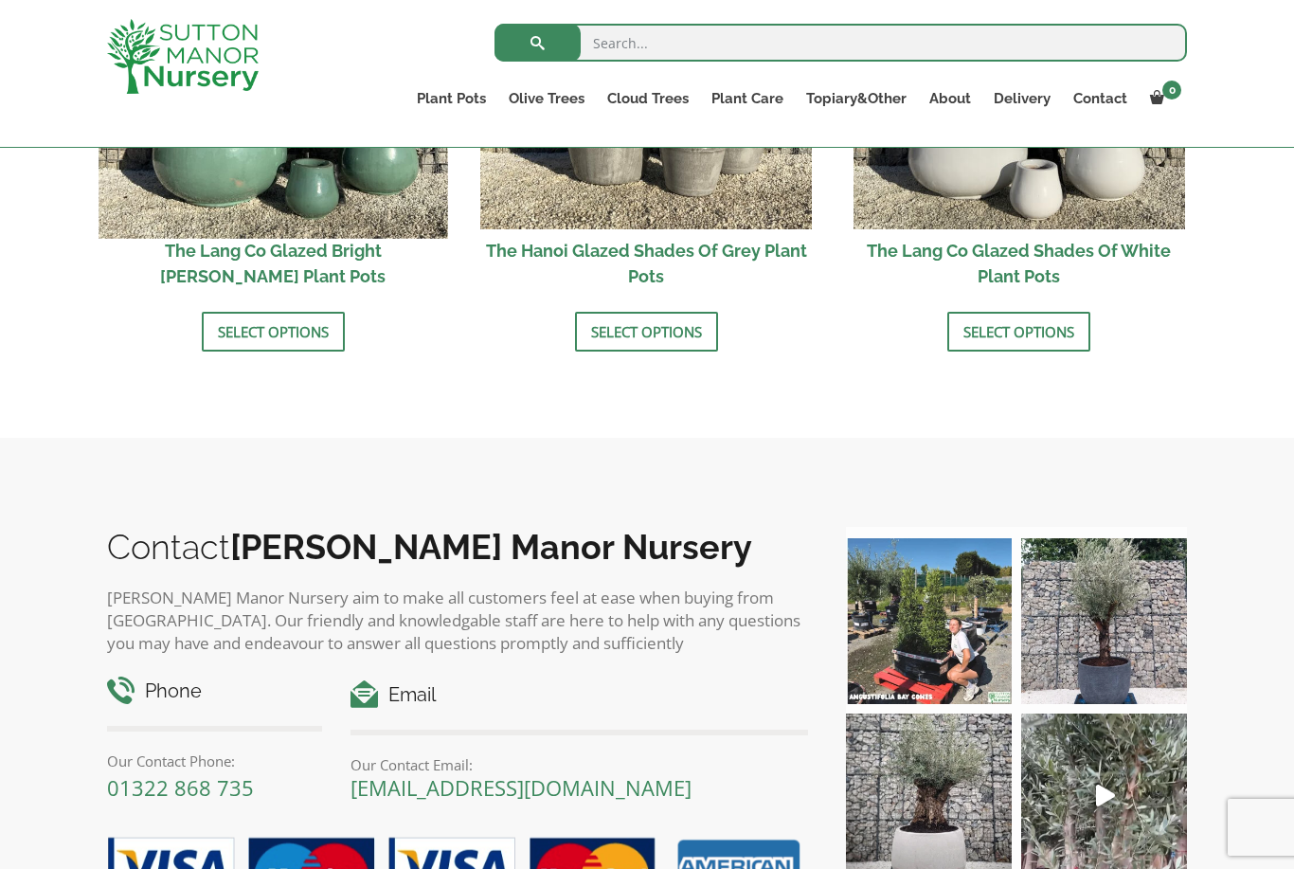
scroll to position [2033, 0]
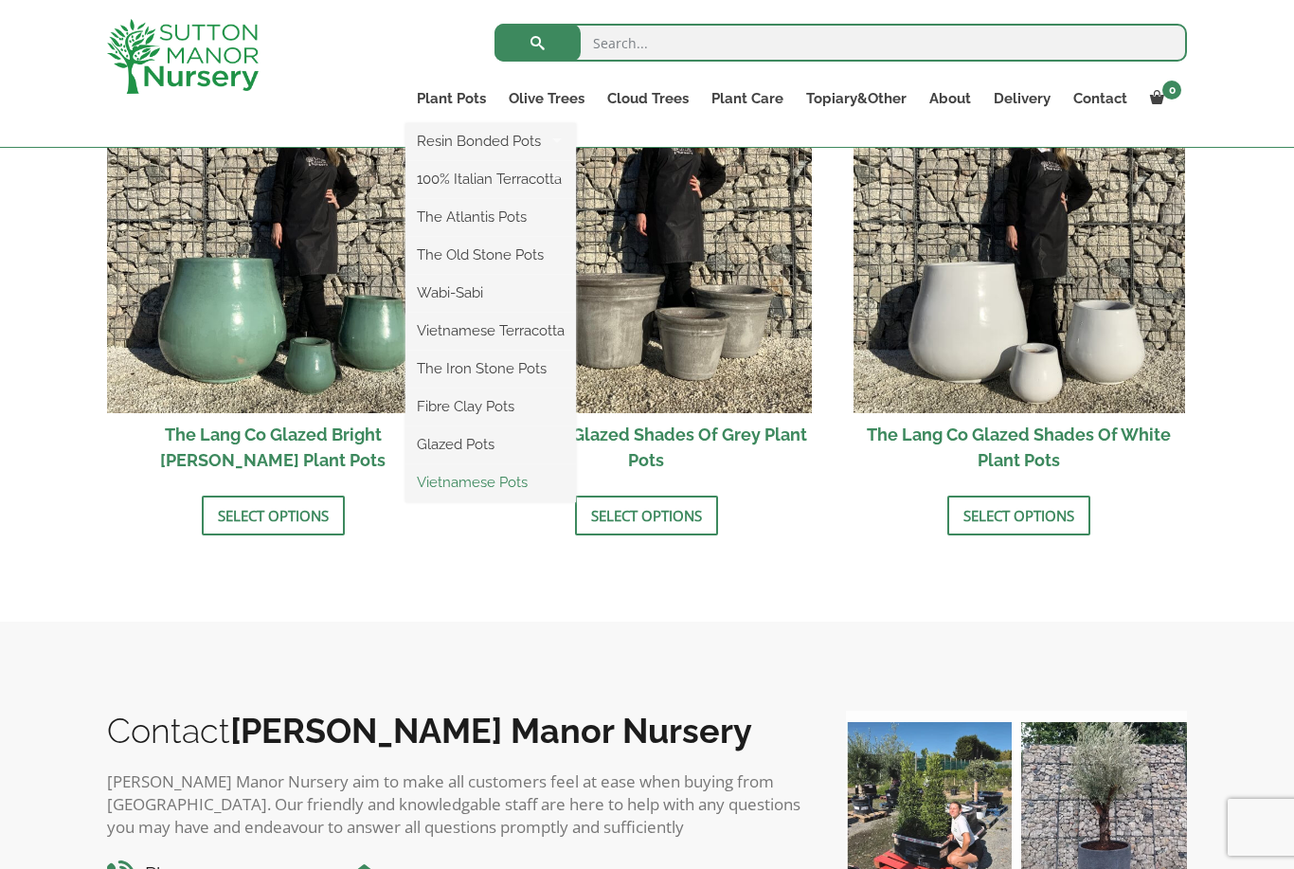
click at [494, 477] on link "Vietnamese Pots" at bounding box center [490, 482] width 171 height 28
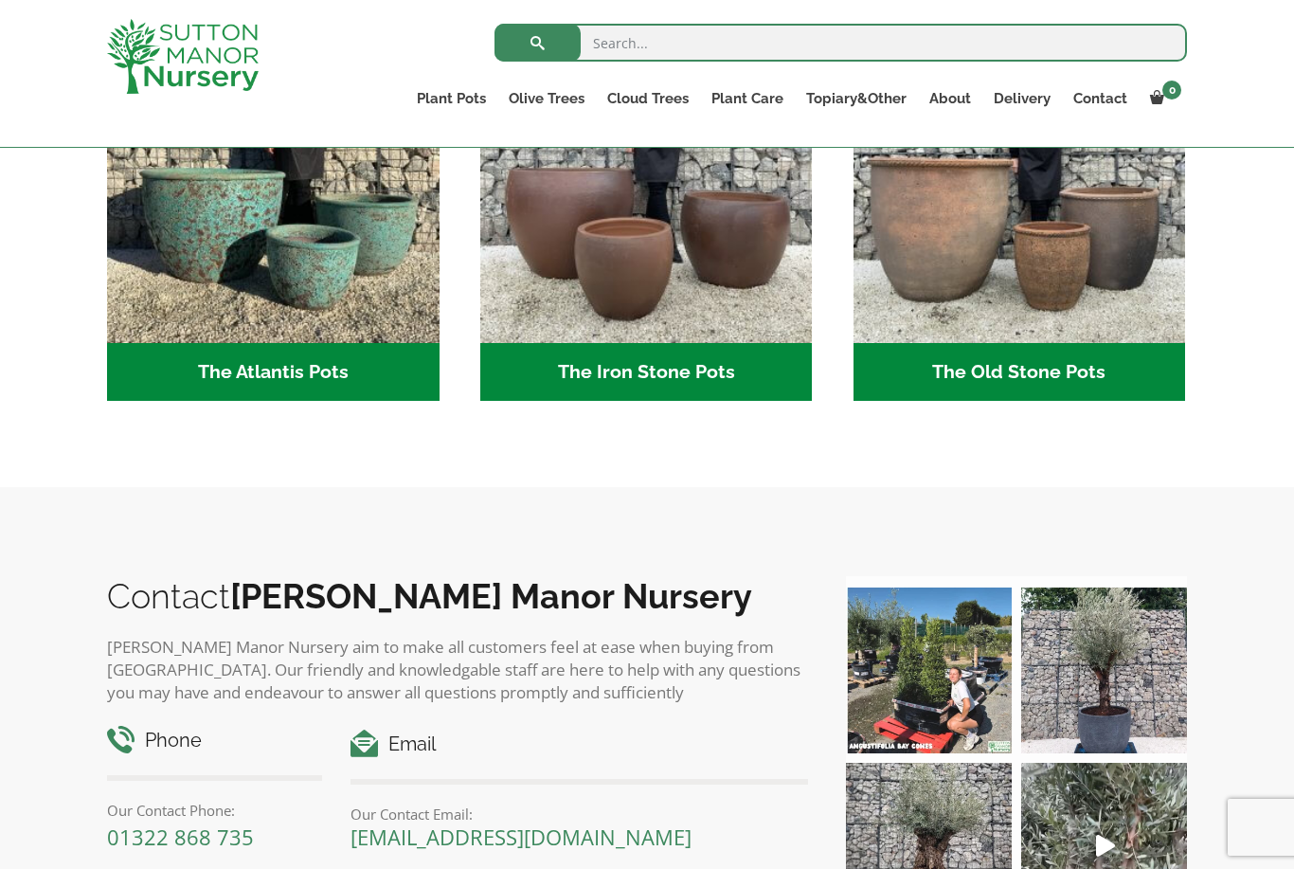
scroll to position [1173, 0]
